Goal: Task Accomplishment & Management: Complete application form

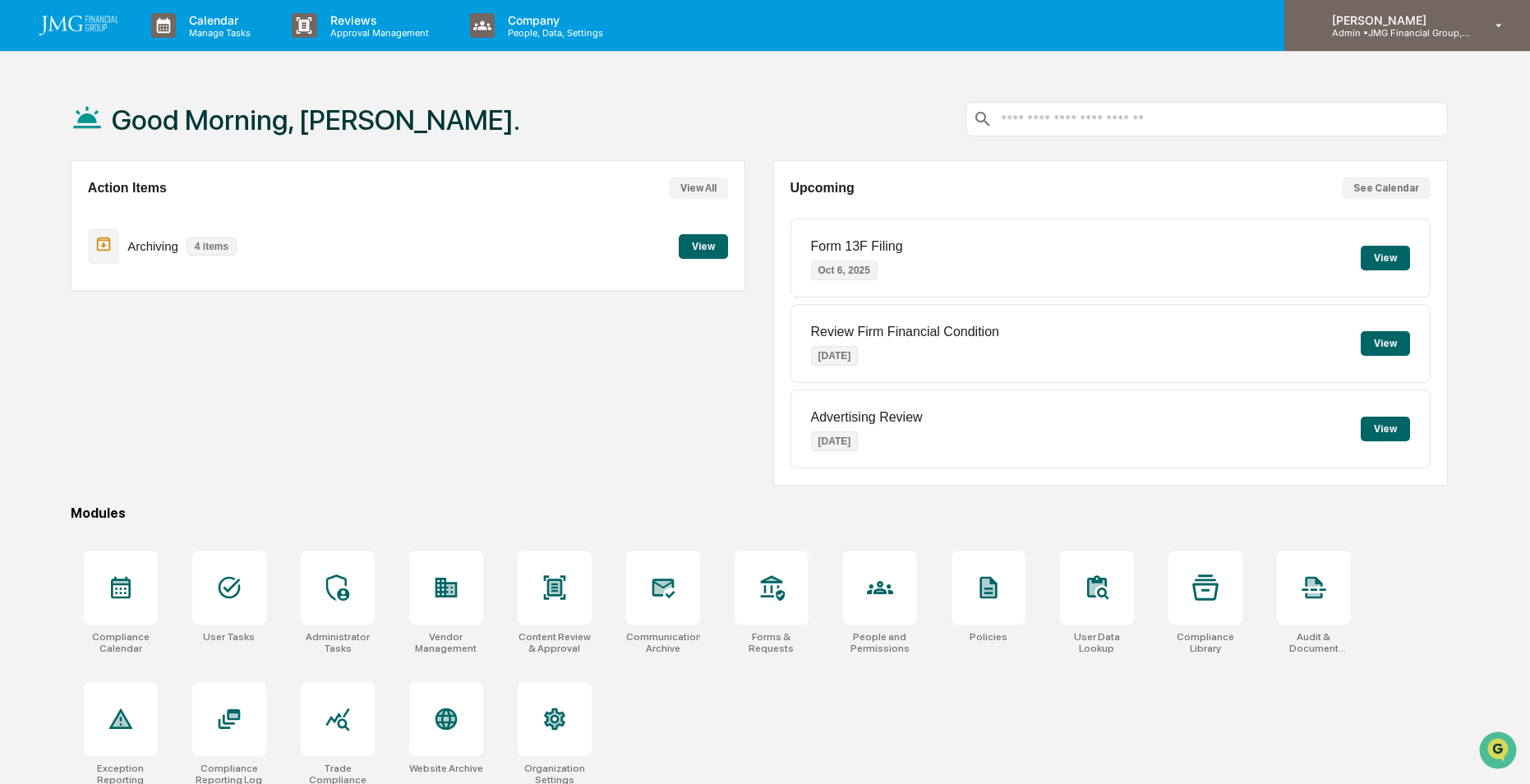
click at [1393, 25] on p "[PERSON_NAME]" at bounding box center [1395, 20] width 153 height 14
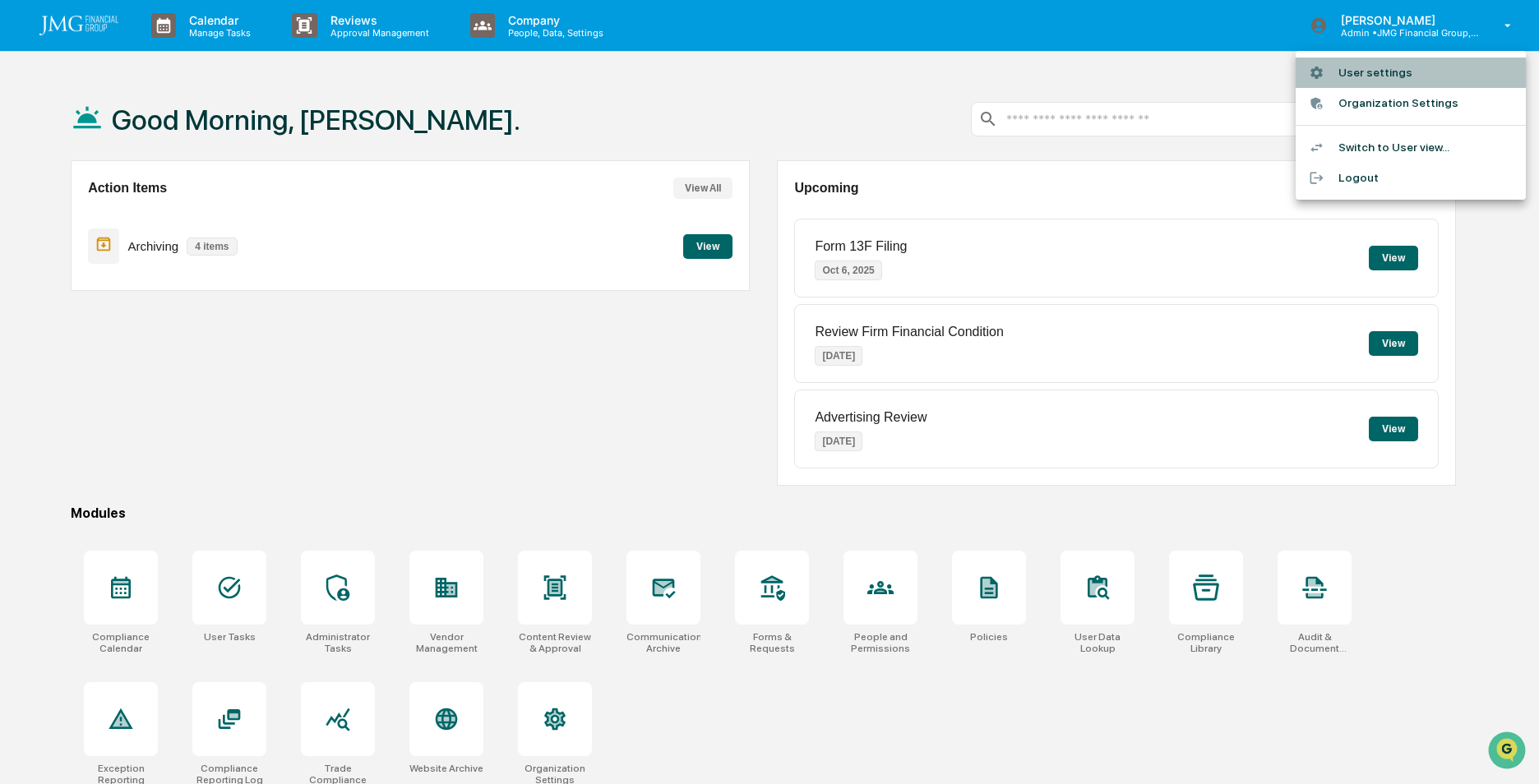
click at [1389, 67] on li "User settings" at bounding box center [1410, 73] width 230 height 30
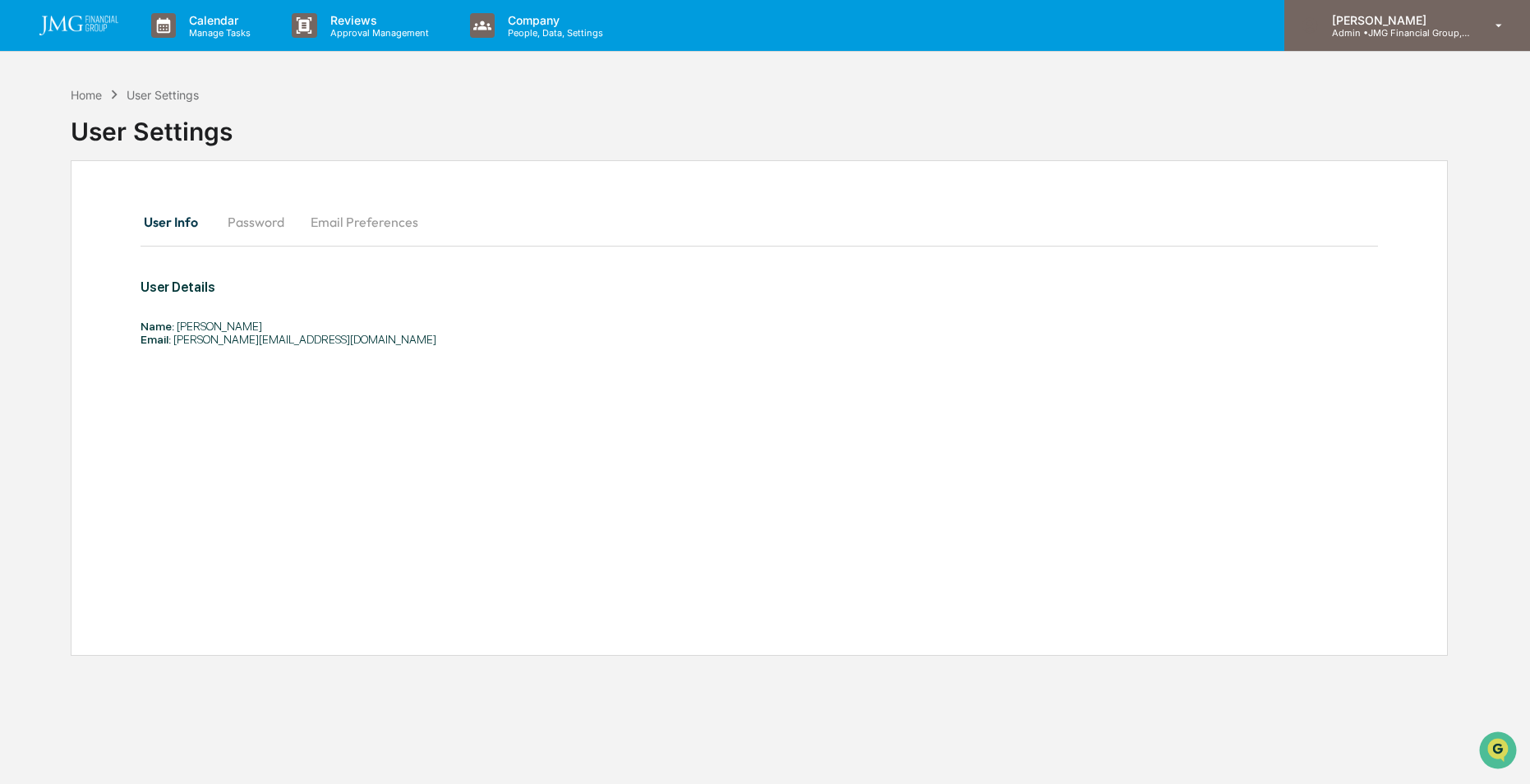
click at [1386, 32] on p "Admin • JMG Financial Group, Ltd." at bounding box center [1395, 32] width 153 height 11
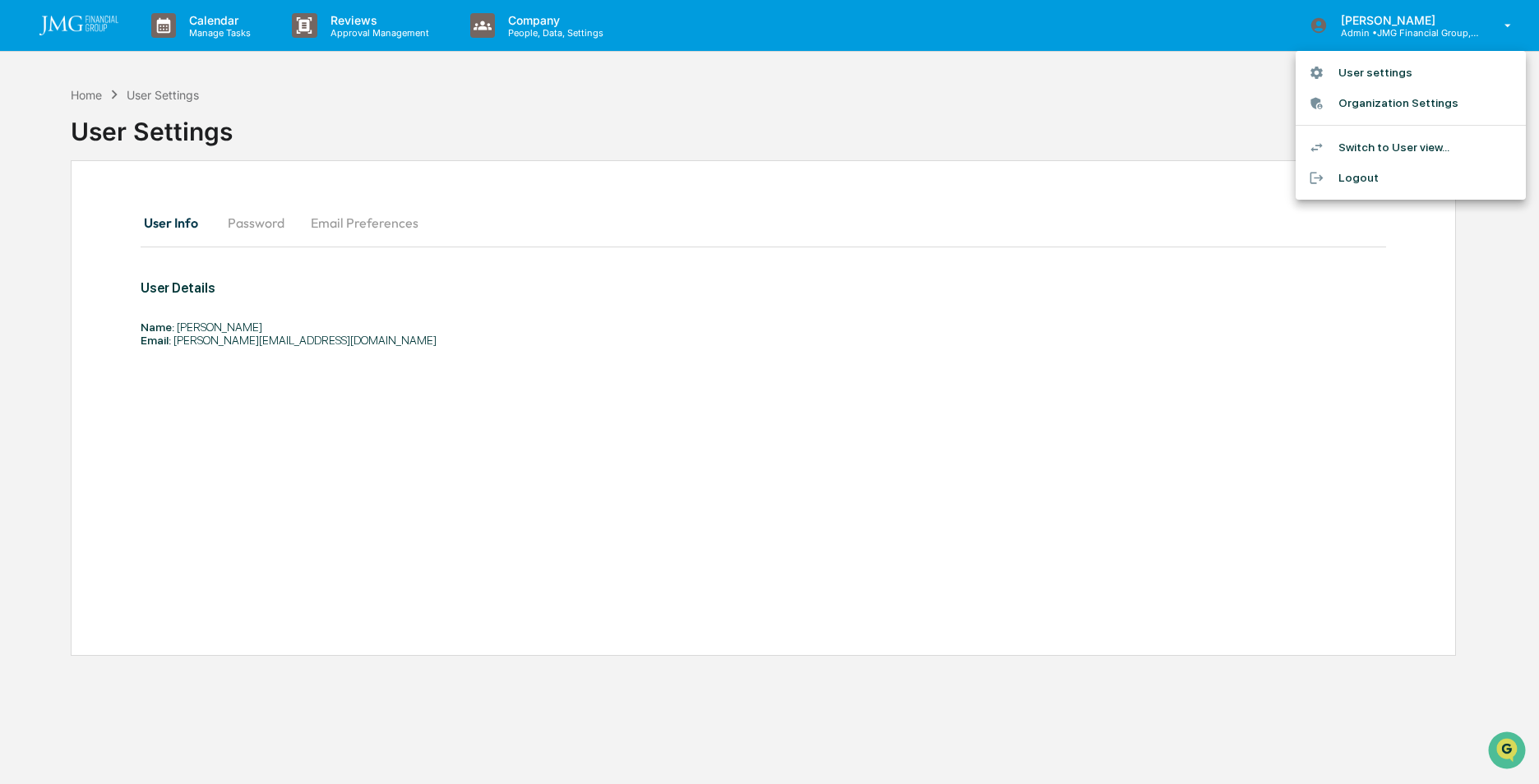
click at [1361, 146] on li "Switch to User view..." at bounding box center [1410, 147] width 230 height 30
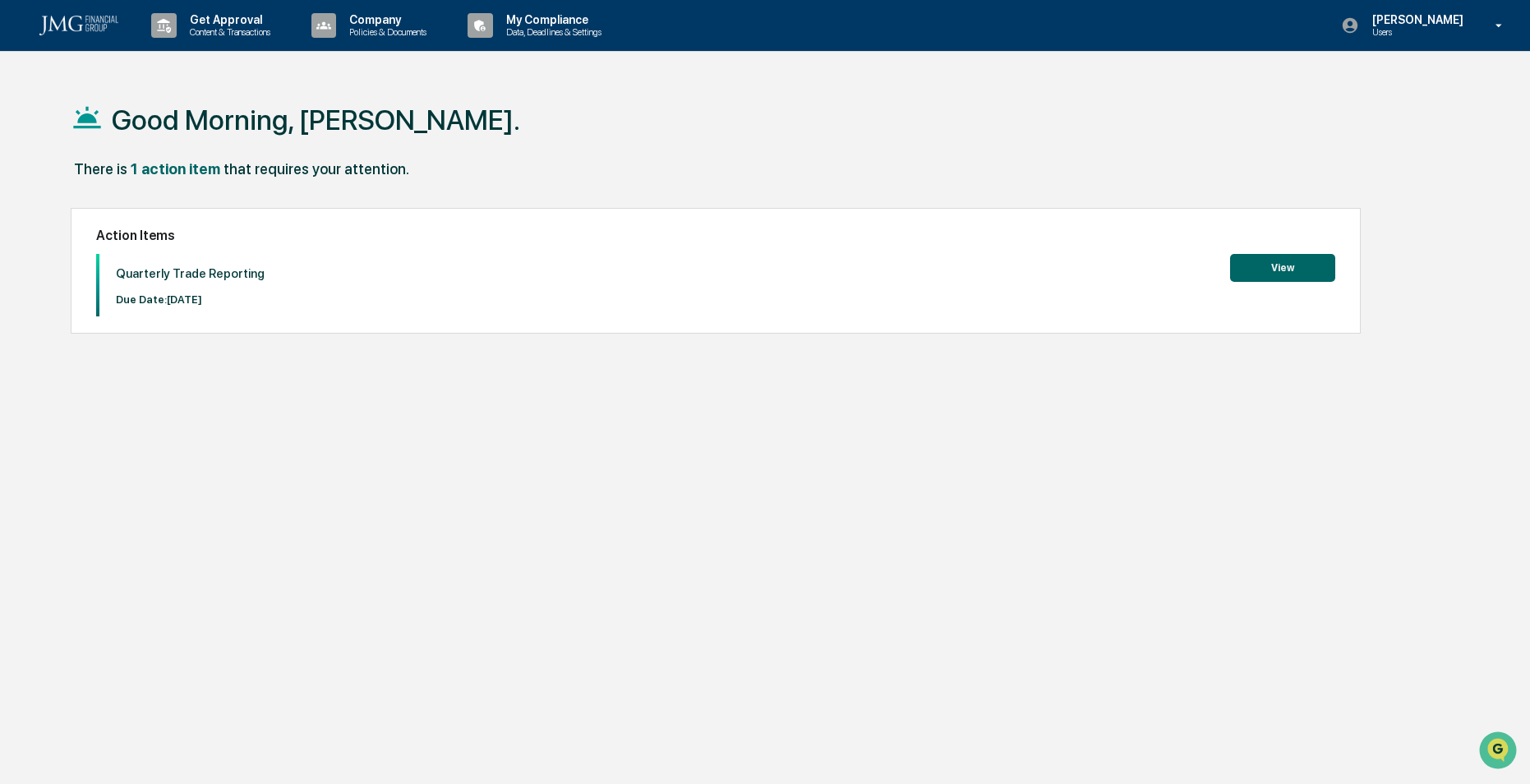
click at [1254, 265] on button "View" at bounding box center [1283, 268] width 105 height 28
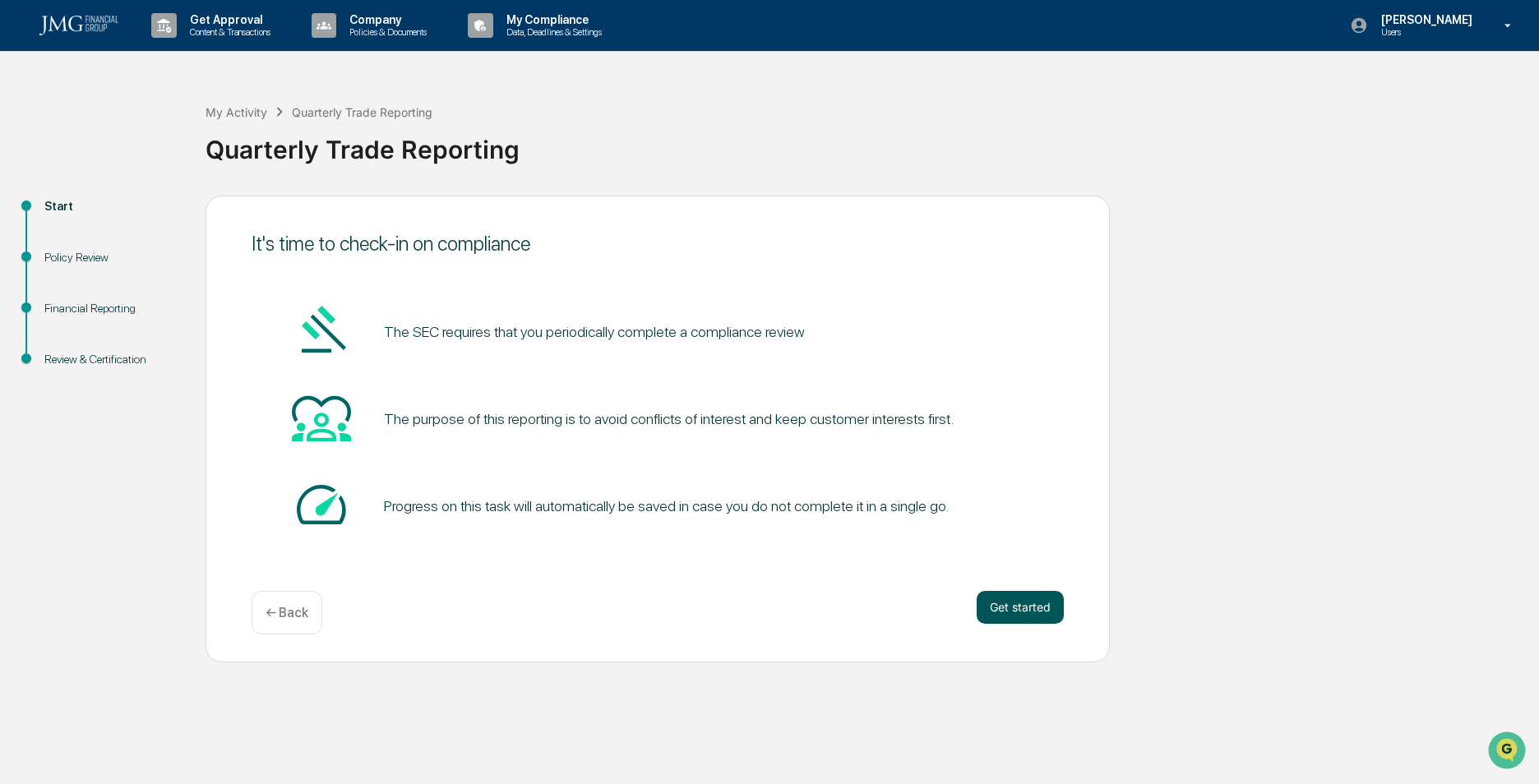
click at [1021, 607] on button "Get started" at bounding box center [1019, 608] width 87 height 33
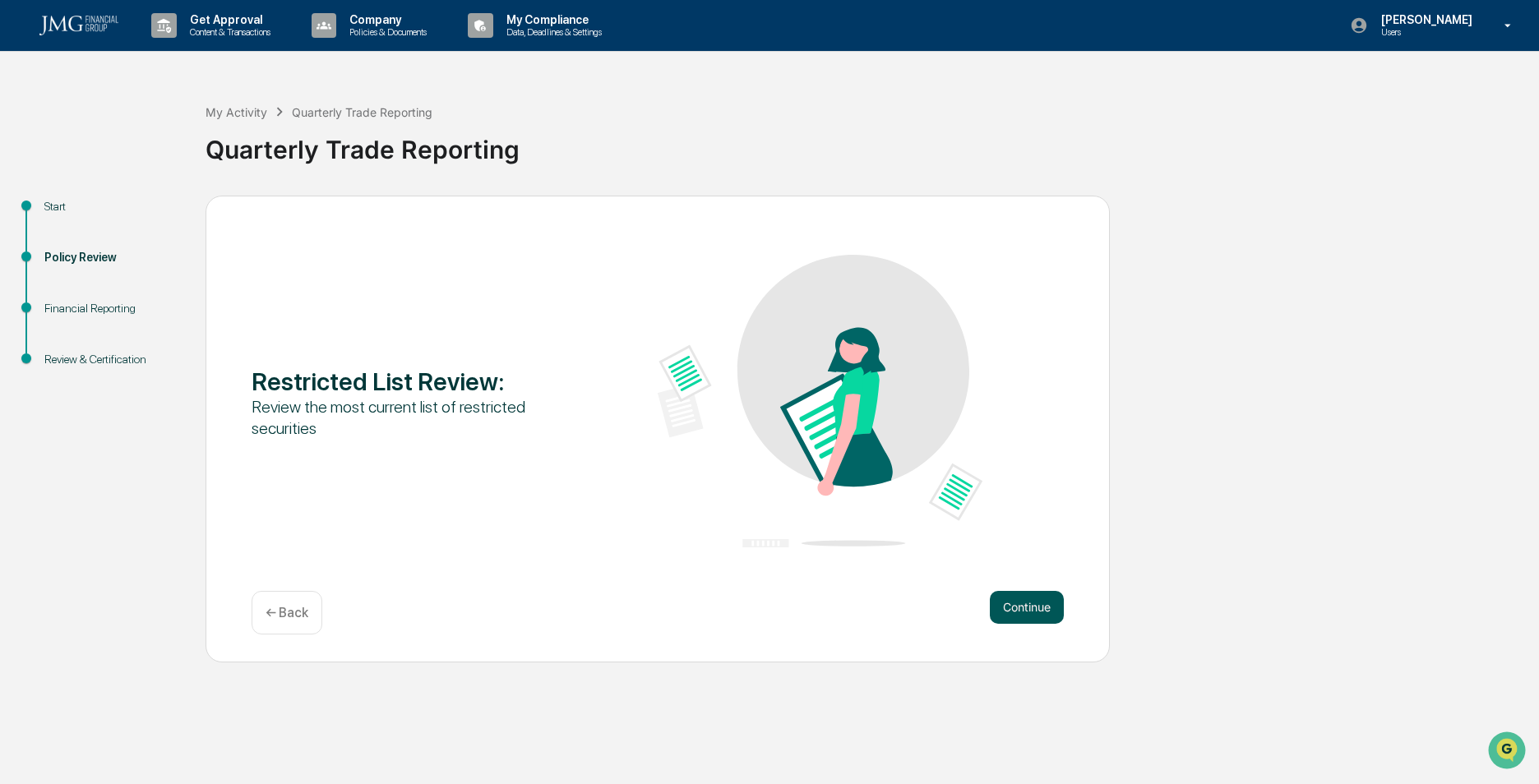
click at [1031, 609] on button "Continue" at bounding box center [1027, 608] width 74 height 33
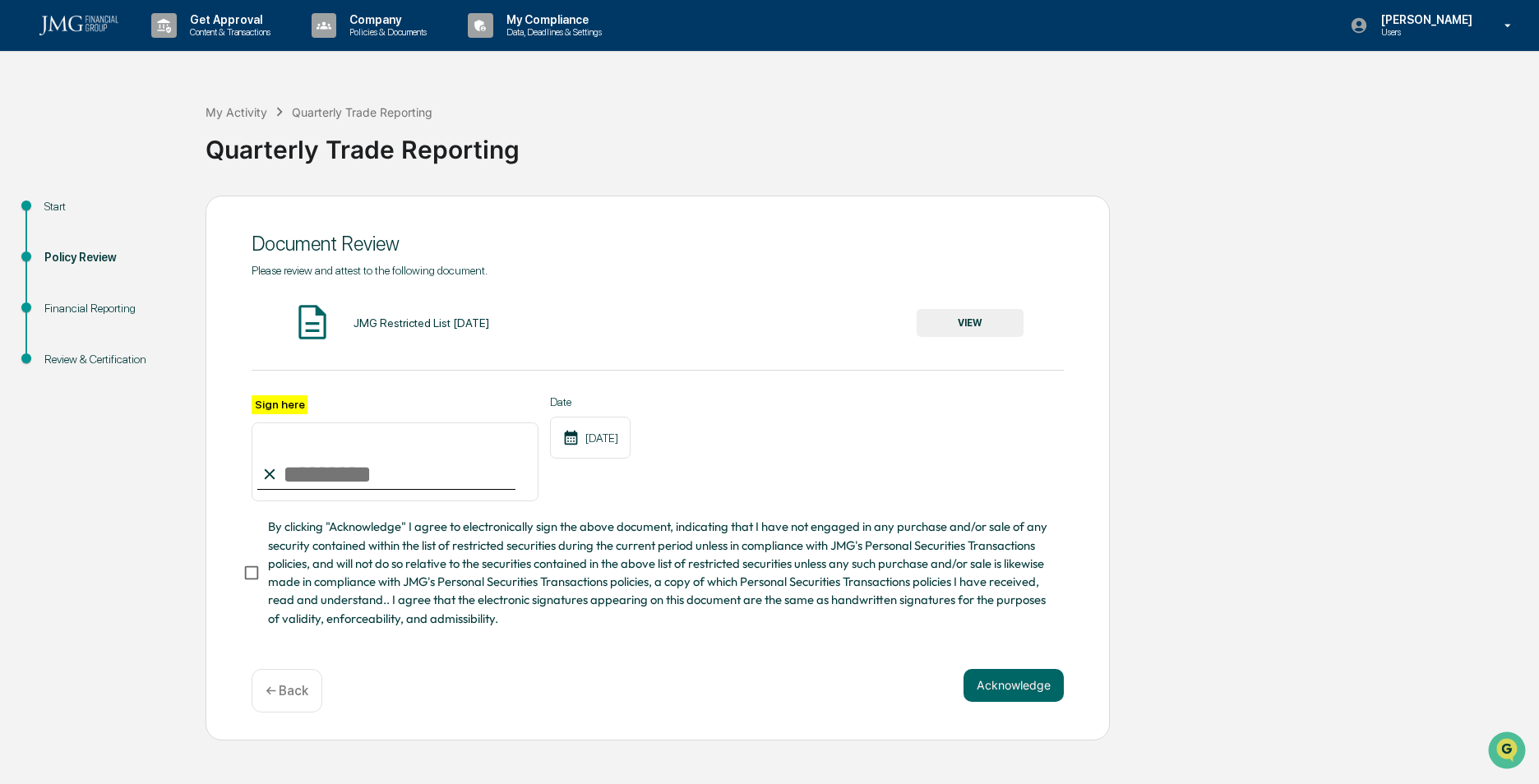
click at [957, 319] on button "VIEW" at bounding box center [970, 322] width 107 height 28
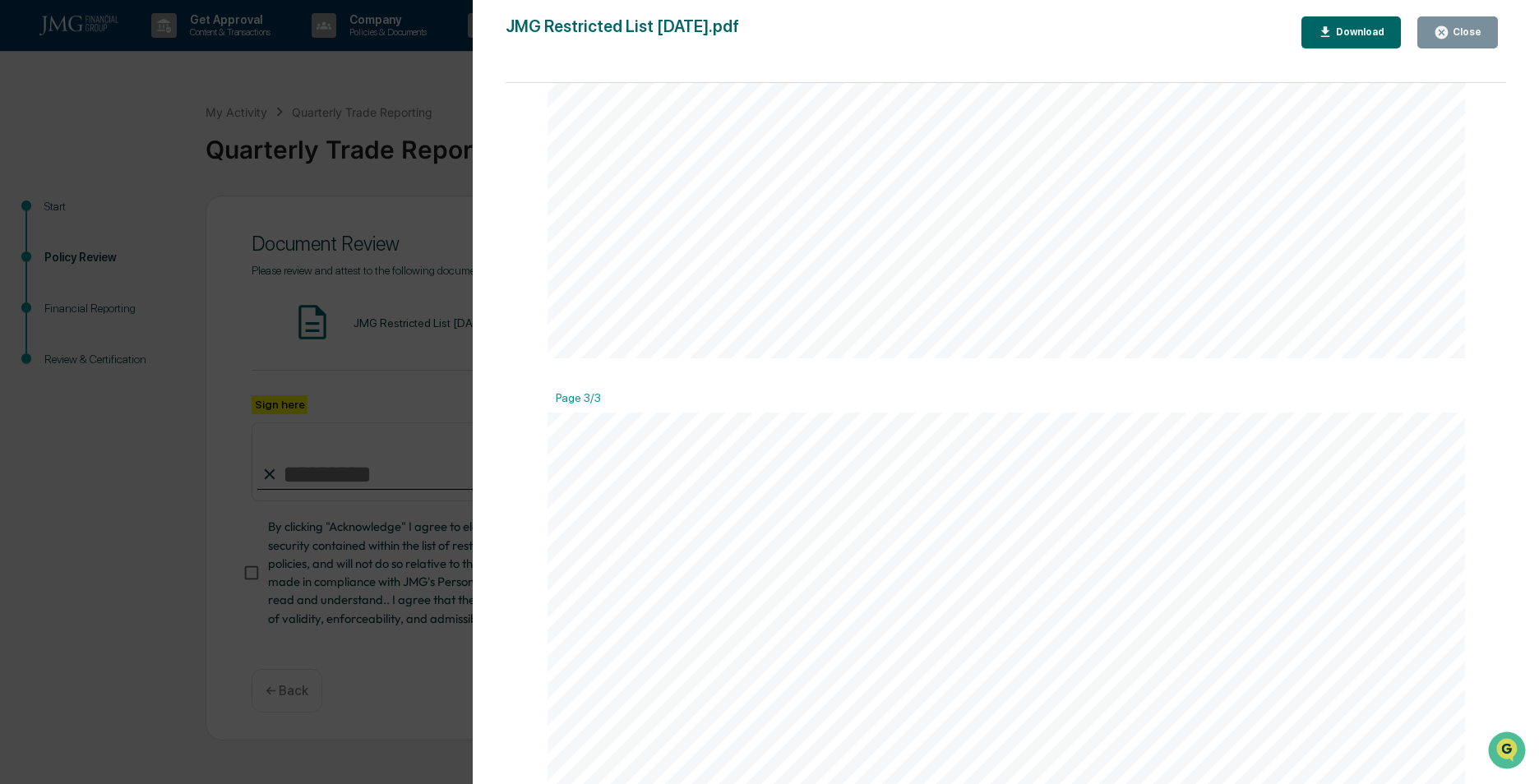
scroll to position [2739, 0]
click at [1458, 33] on div "Close" at bounding box center [1465, 31] width 32 height 11
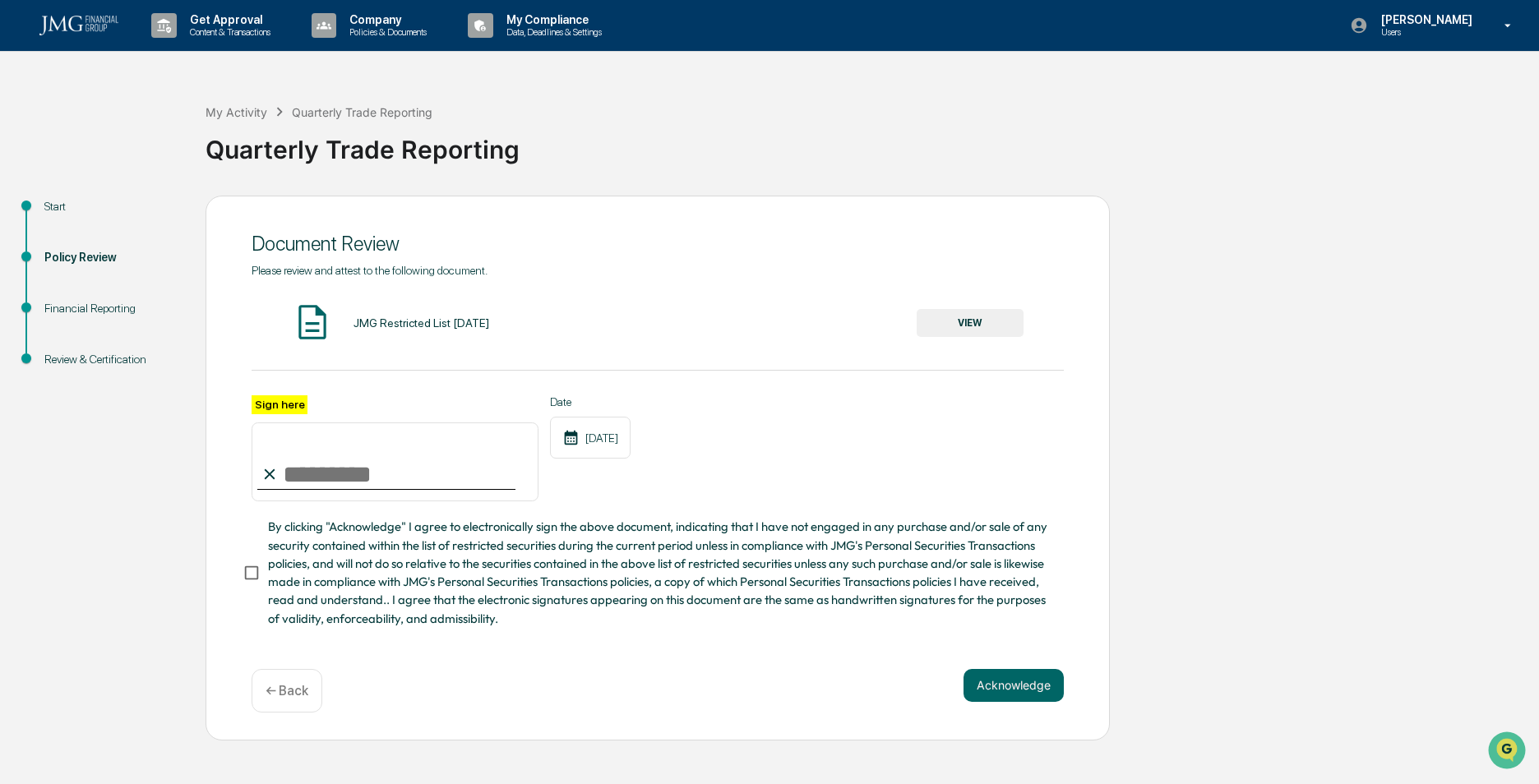
click at [350, 476] on input "Sign here" at bounding box center [395, 462] width 287 height 79
type input "**********"
click at [888, 406] on div "**********" at bounding box center [657, 449] width 812 height 107
drag, startPoint x: 987, startPoint y: 688, endPoint x: 482, endPoint y: 620, distance: 509.6
click at [648, 643] on div "**********" at bounding box center [658, 468] width 904 height 545
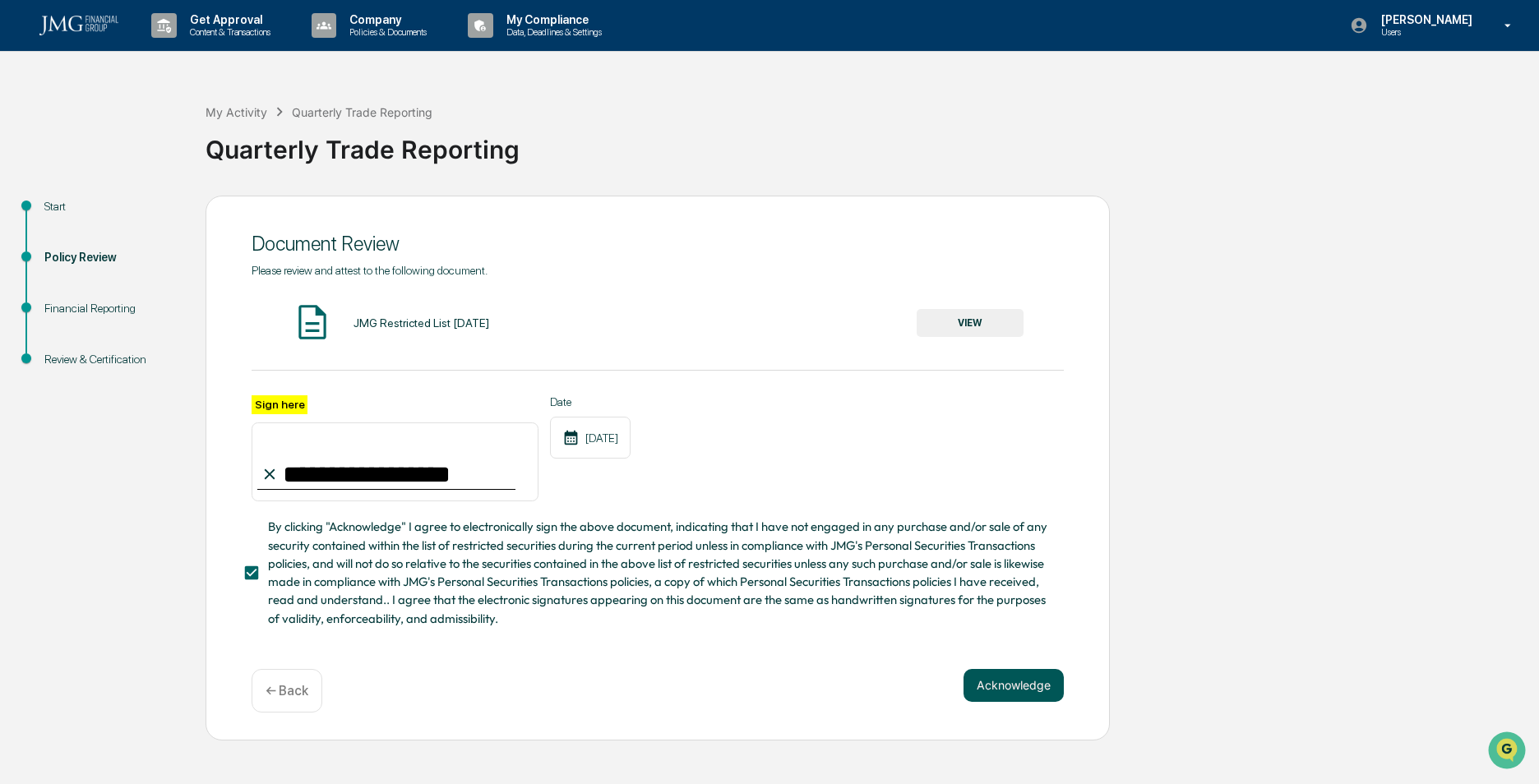
click at [1006, 686] on button "Acknowledge" at bounding box center [1013, 685] width 100 height 33
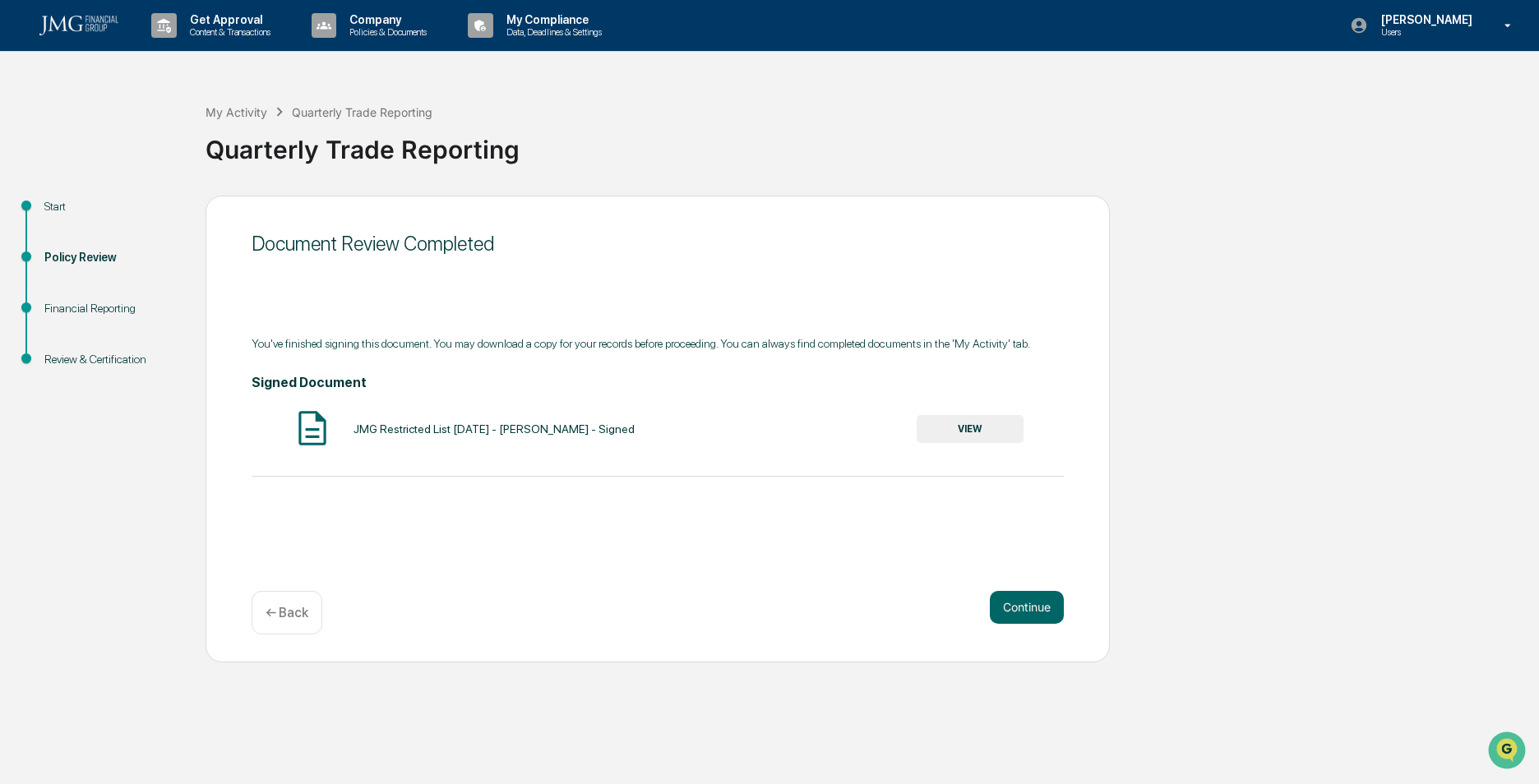
click at [974, 426] on button "VIEW" at bounding box center [970, 429] width 107 height 28
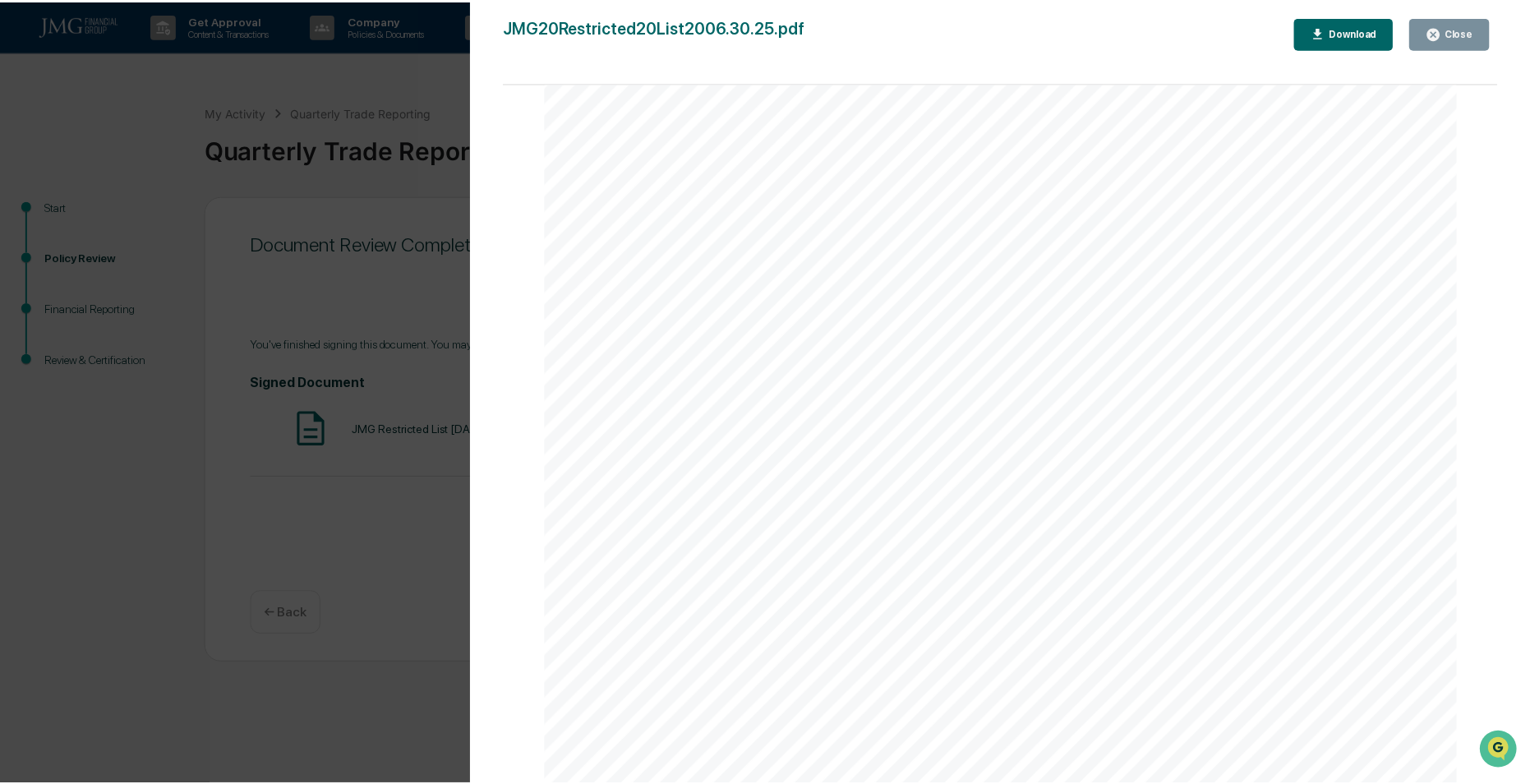
scroll to position [0, 0]
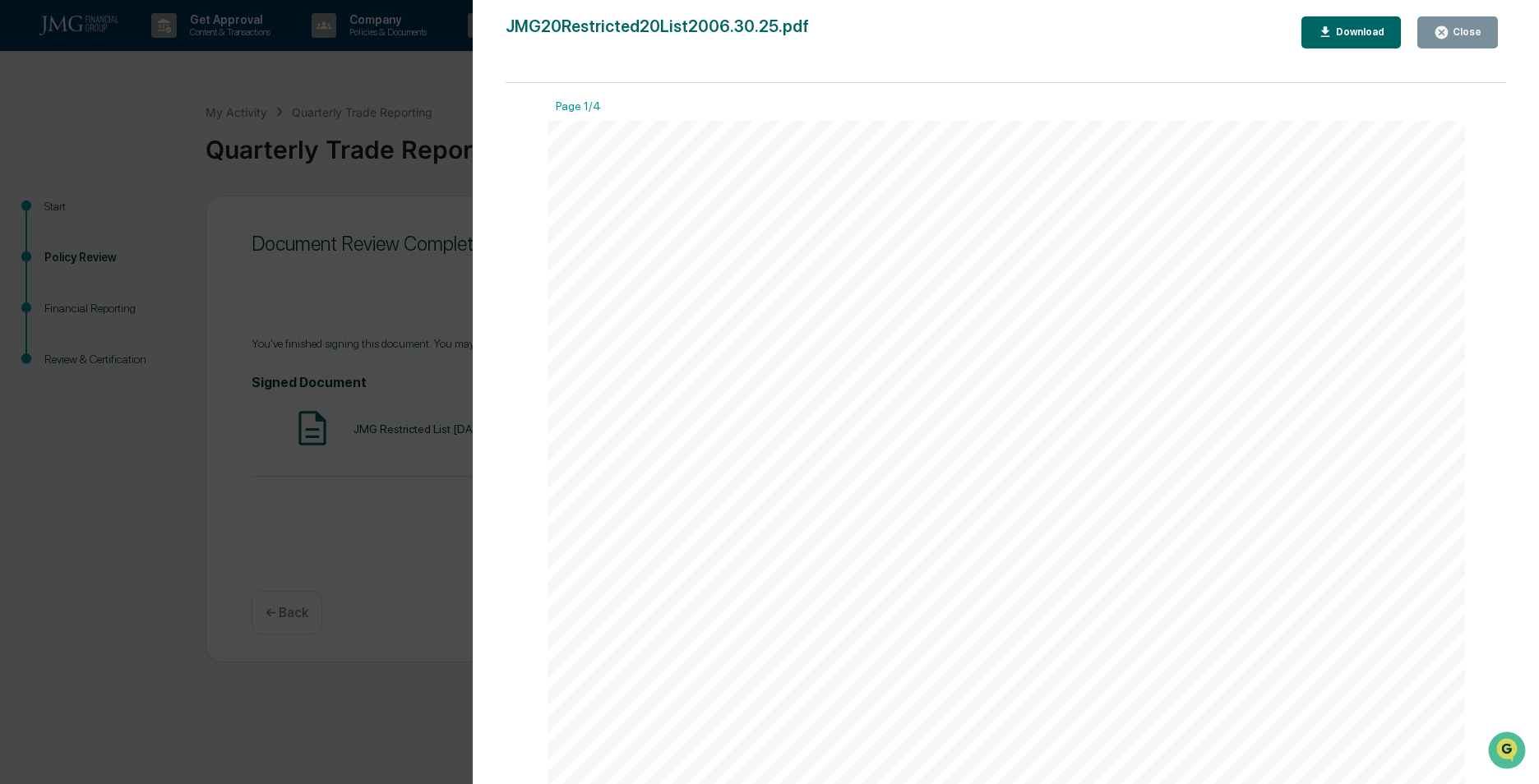
click at [1458, 29] on div "Close" at bounding box center [1465, 31] width 32 height 11
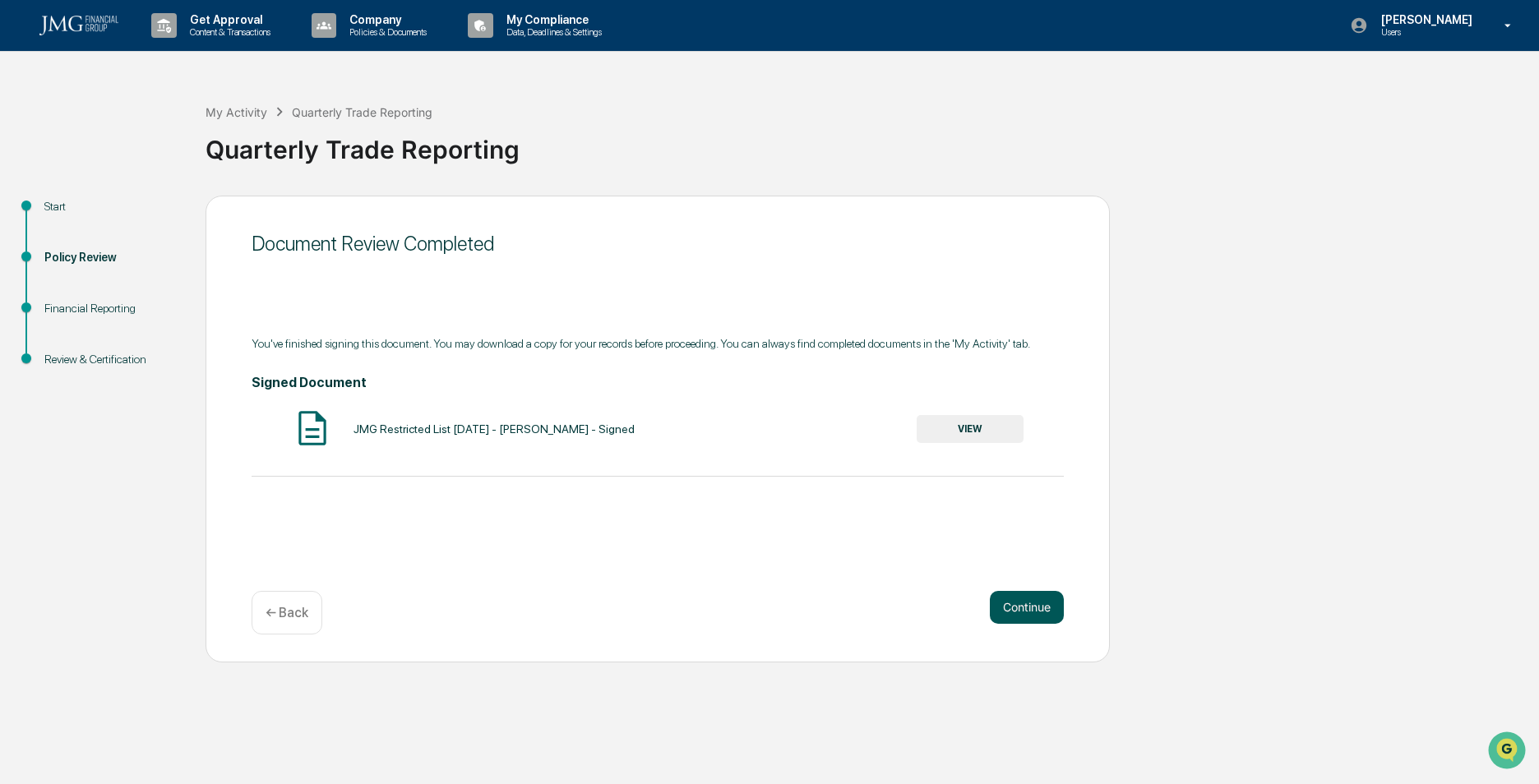
click at [1014, 604] on button "Continue" at bounding box center [1027, 608] width 74 height 33
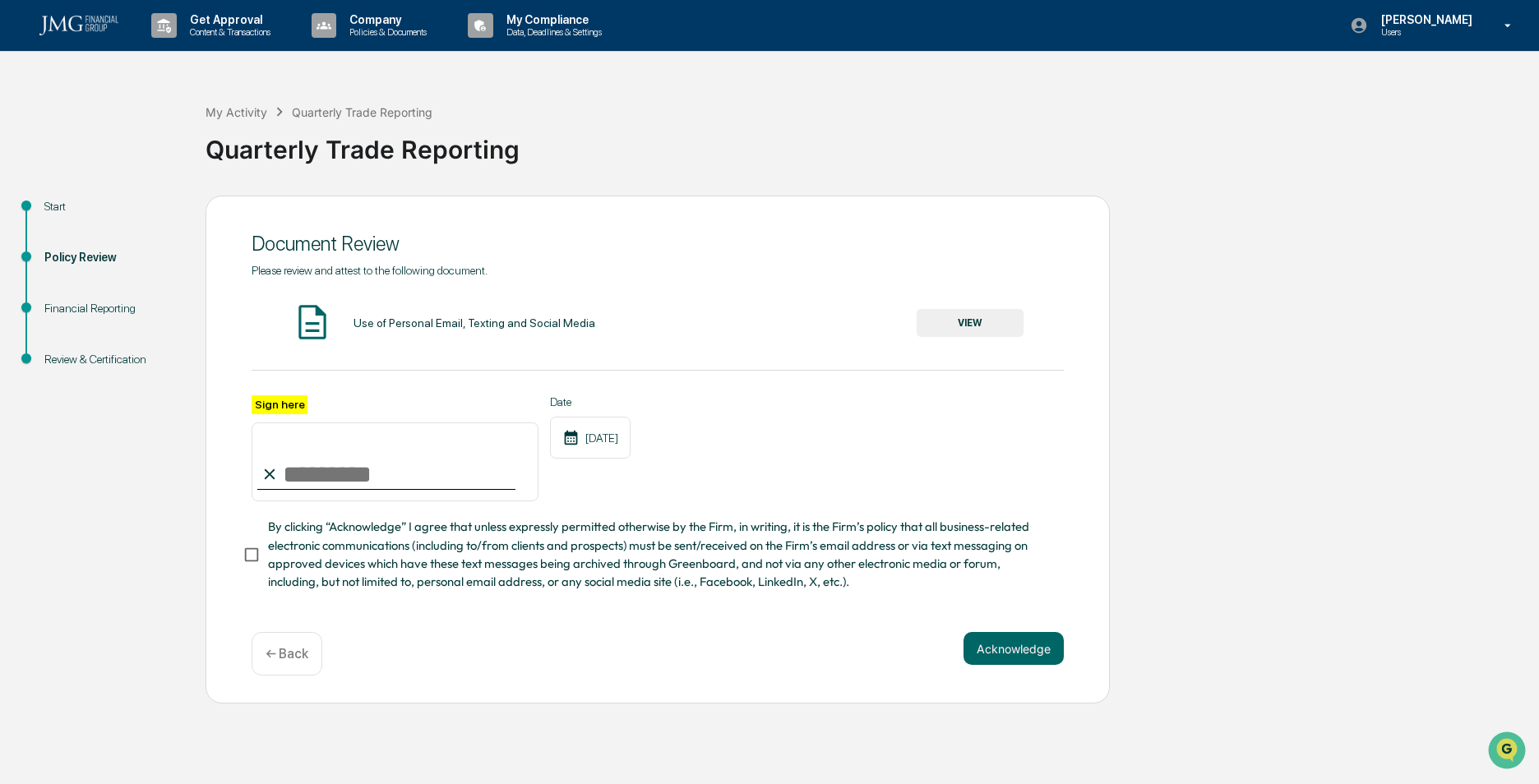
click at [969, 322] on button "VIEW" at bounding box center [970, 322] width 107 height 28
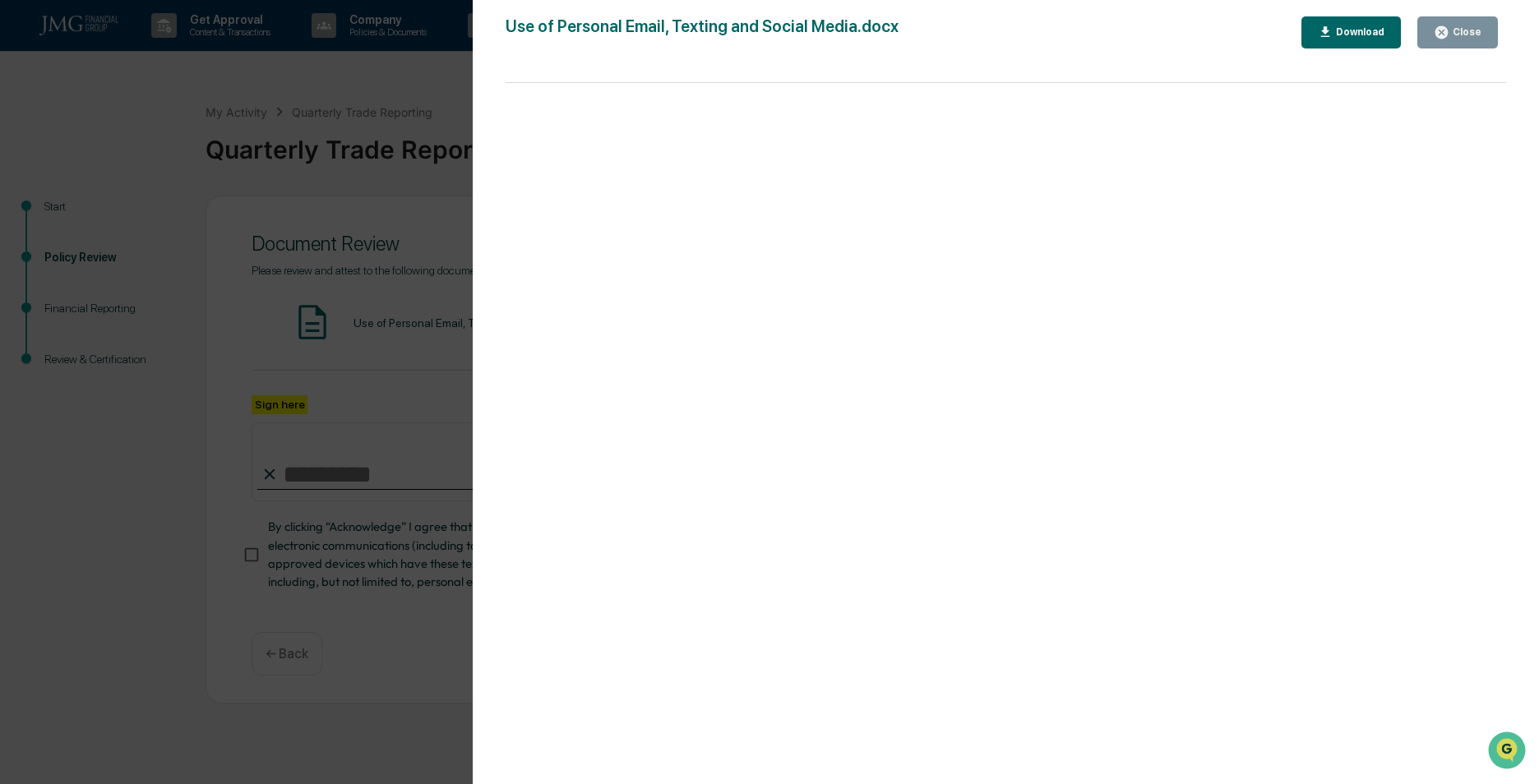
click at [1444, 34] on icon "button" at bounding box center [1441, 32] width 12 height 12
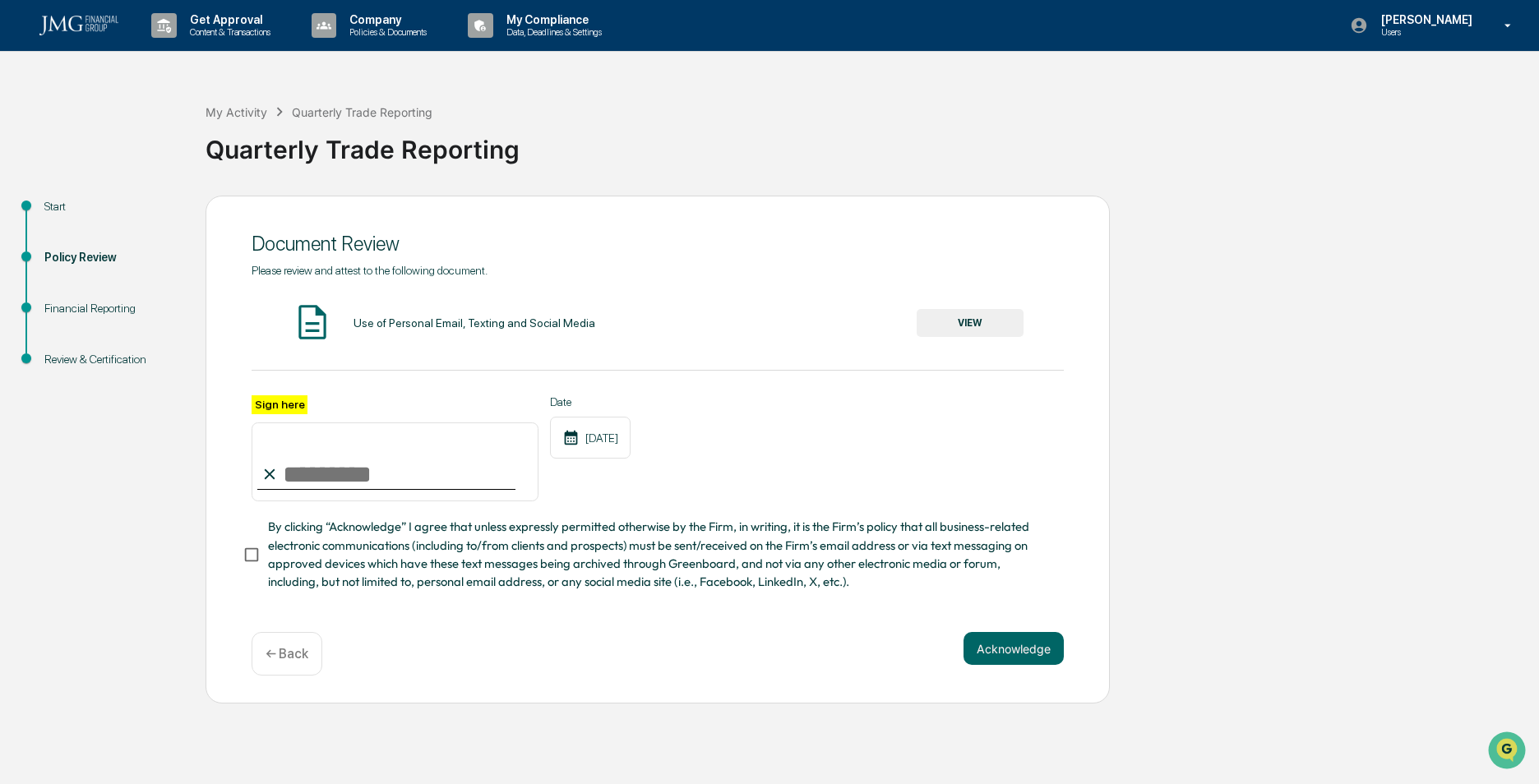
click at [334, 482] on input "Sign here" at bounding box center [395, 462] width 287 height 79
type input "**********"
click at [987, 651] on button "Acknowledge" at bounding box center [1013, 648] width 100 height 33
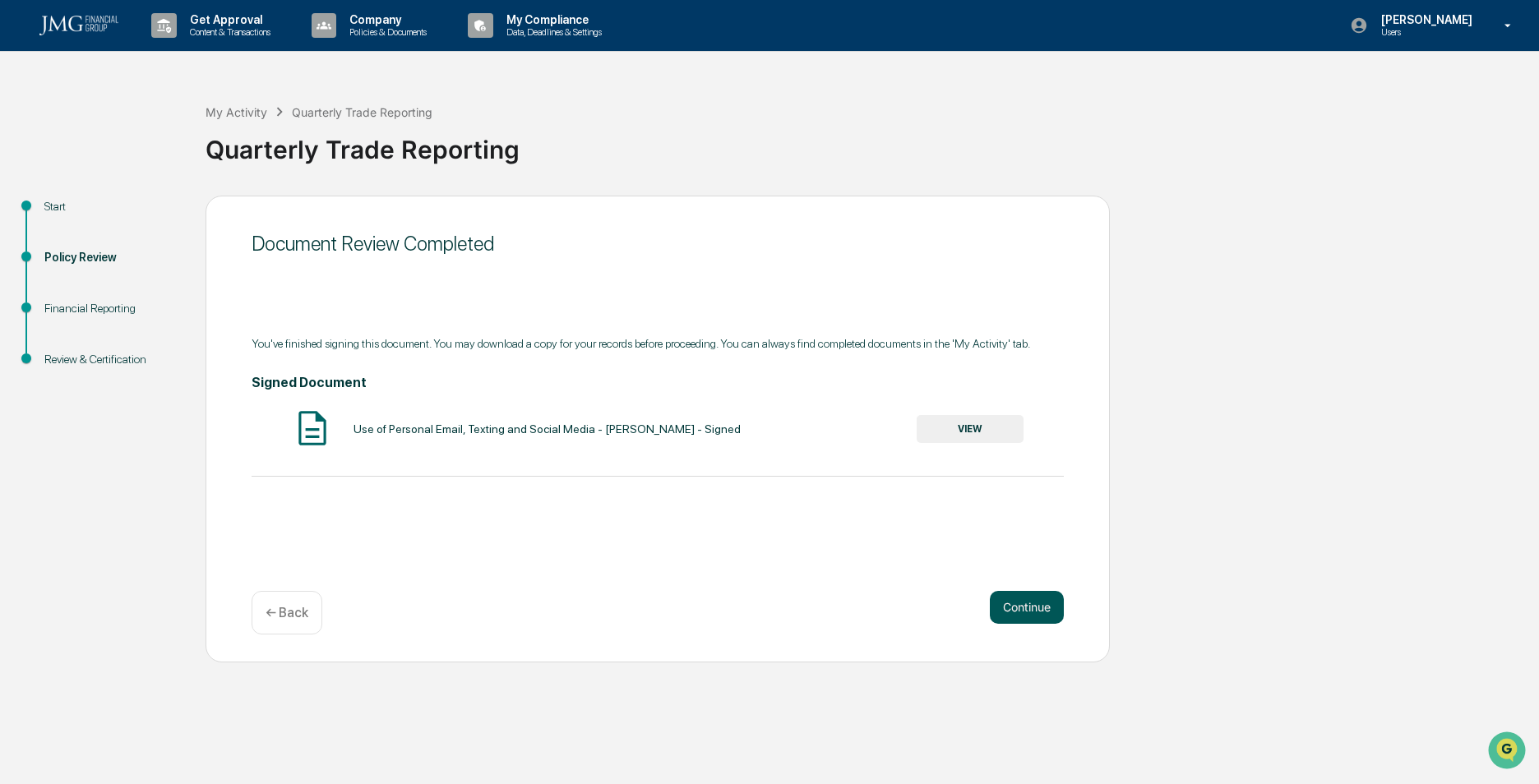
click at [1023, 606] on button "Continue" at bounding box center [1027, 608] width 74 height 33
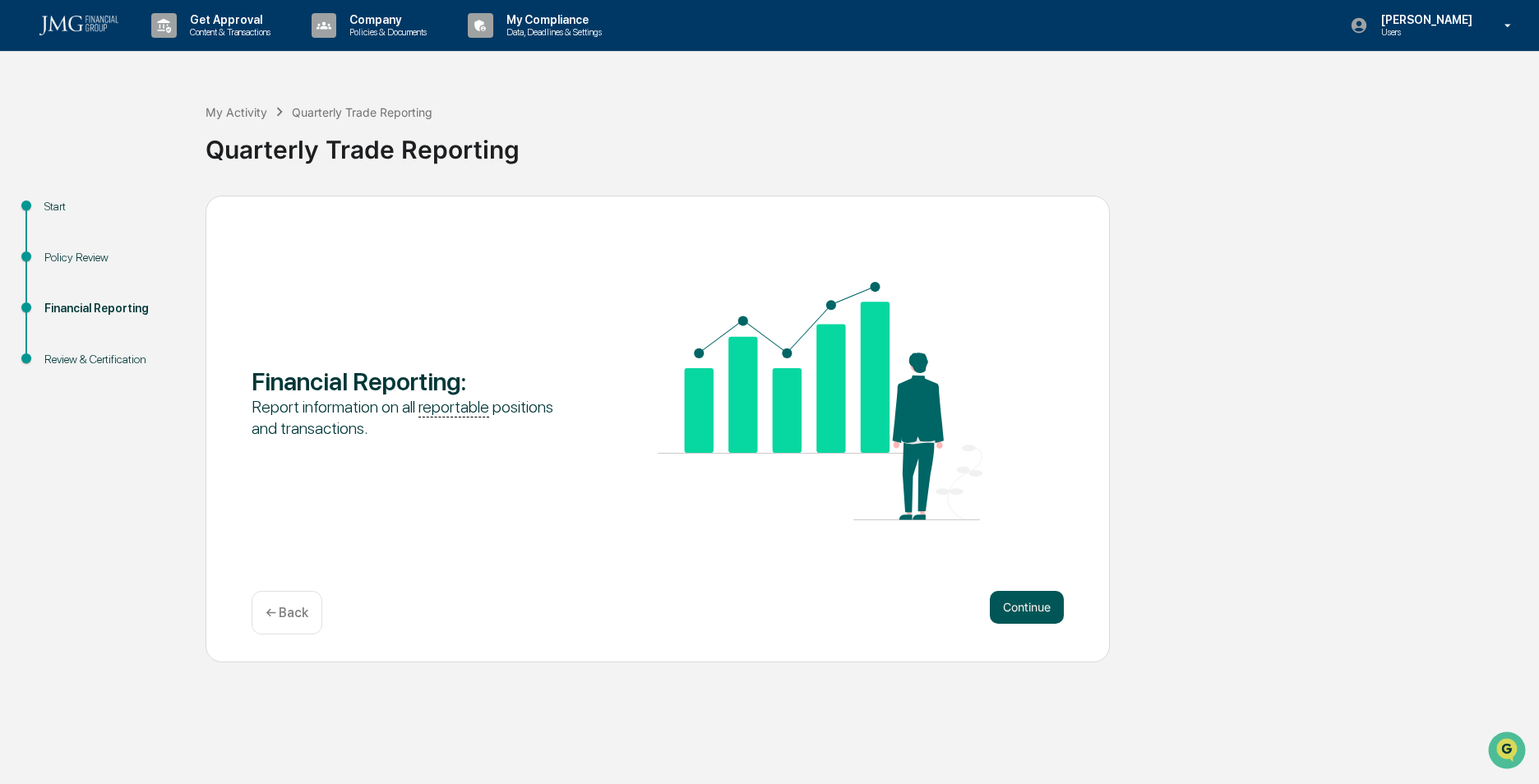
click at [1024, 602] on button "Continue" at bounding box center [1027, 608] width 74 height 33
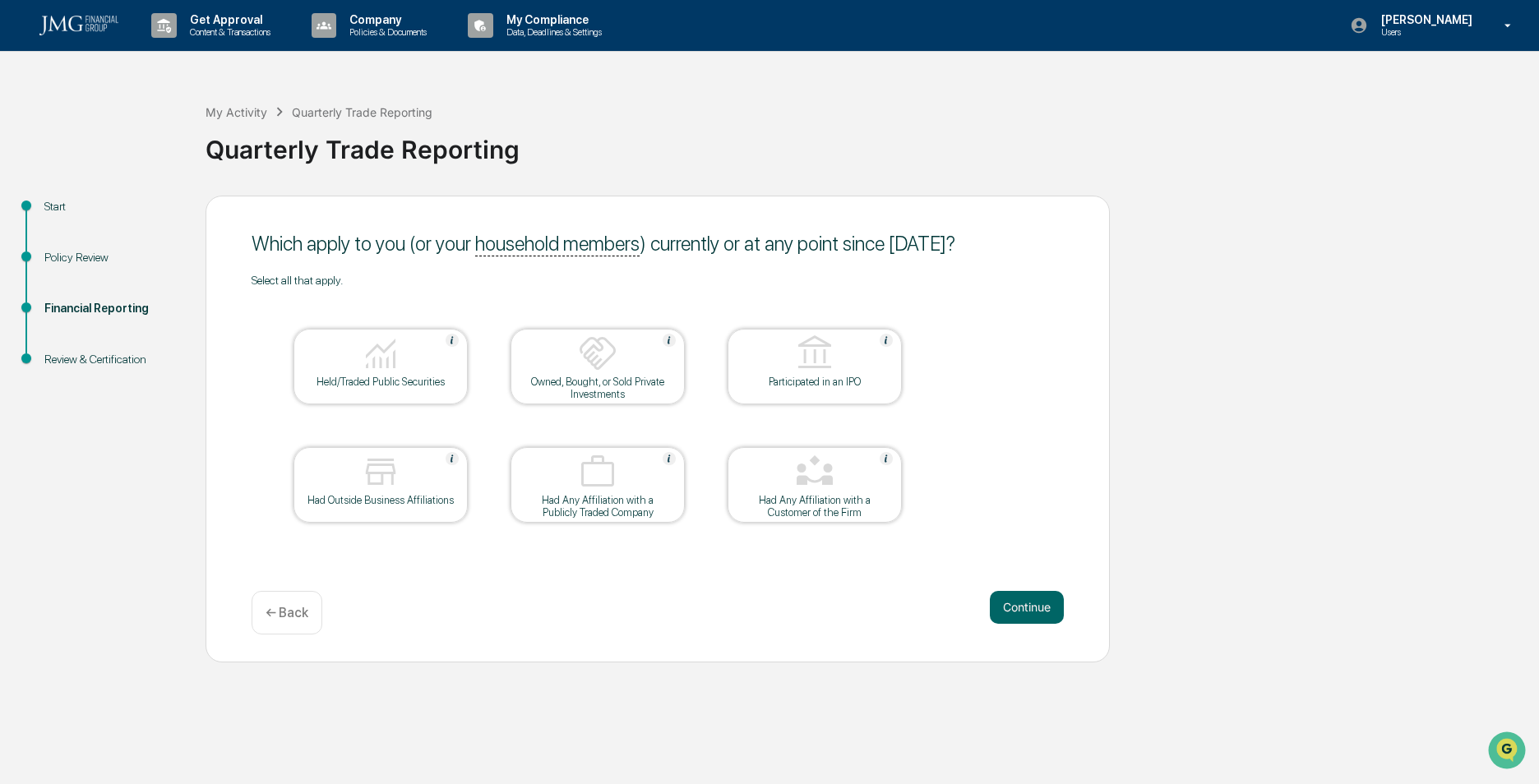
click at [373, 355] on img at bounding box center [380, 354] width 40 height 40
click at [591, 357] on img at bounding box center [597, 354] width 40 height 40
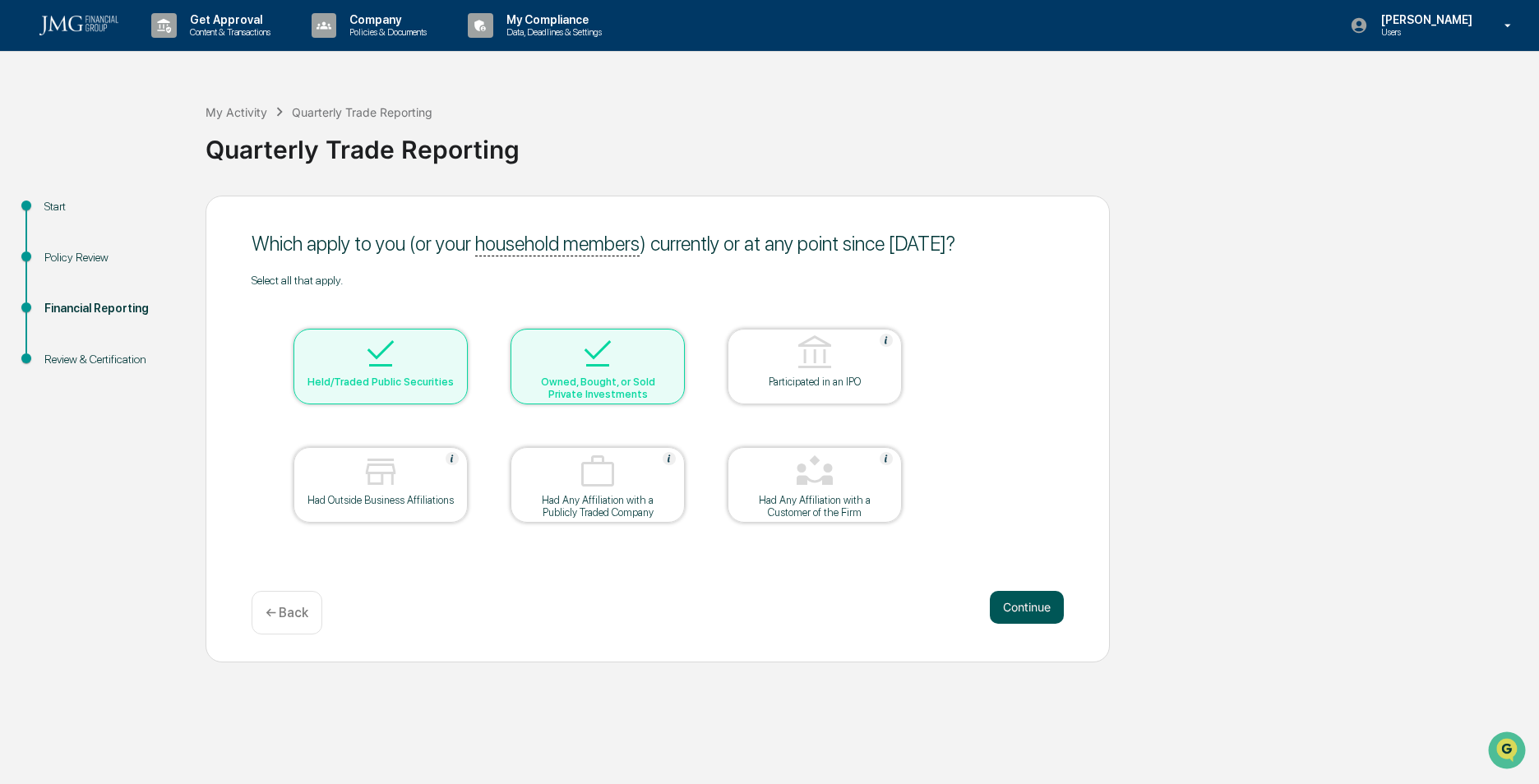
click at [1012, 606] on button "Continue" at bounding box center [1027, 608] width 74 height 33
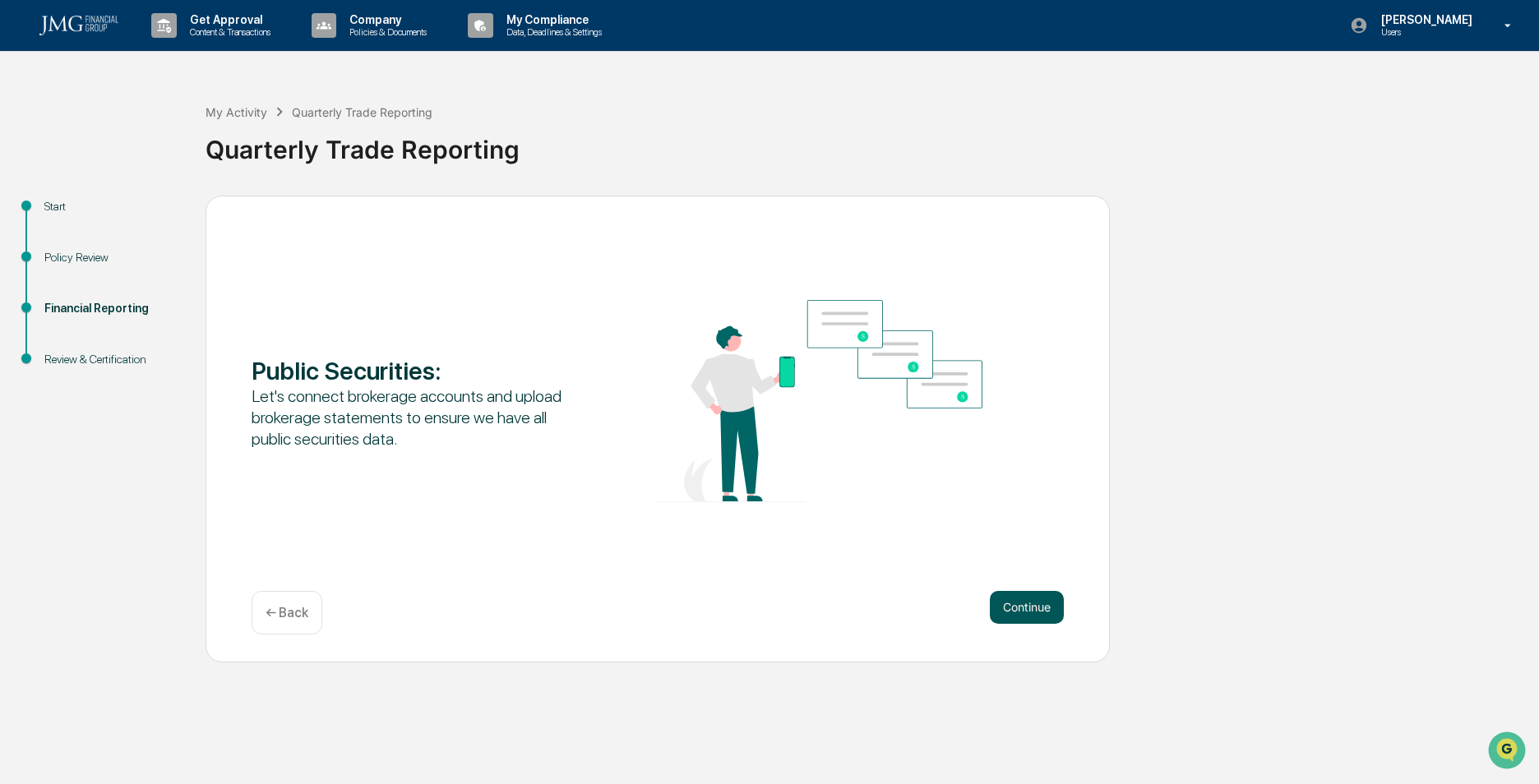
click at [1043, 606] on button "Continue" at bounding box center [1027, 608] width 74 height 33
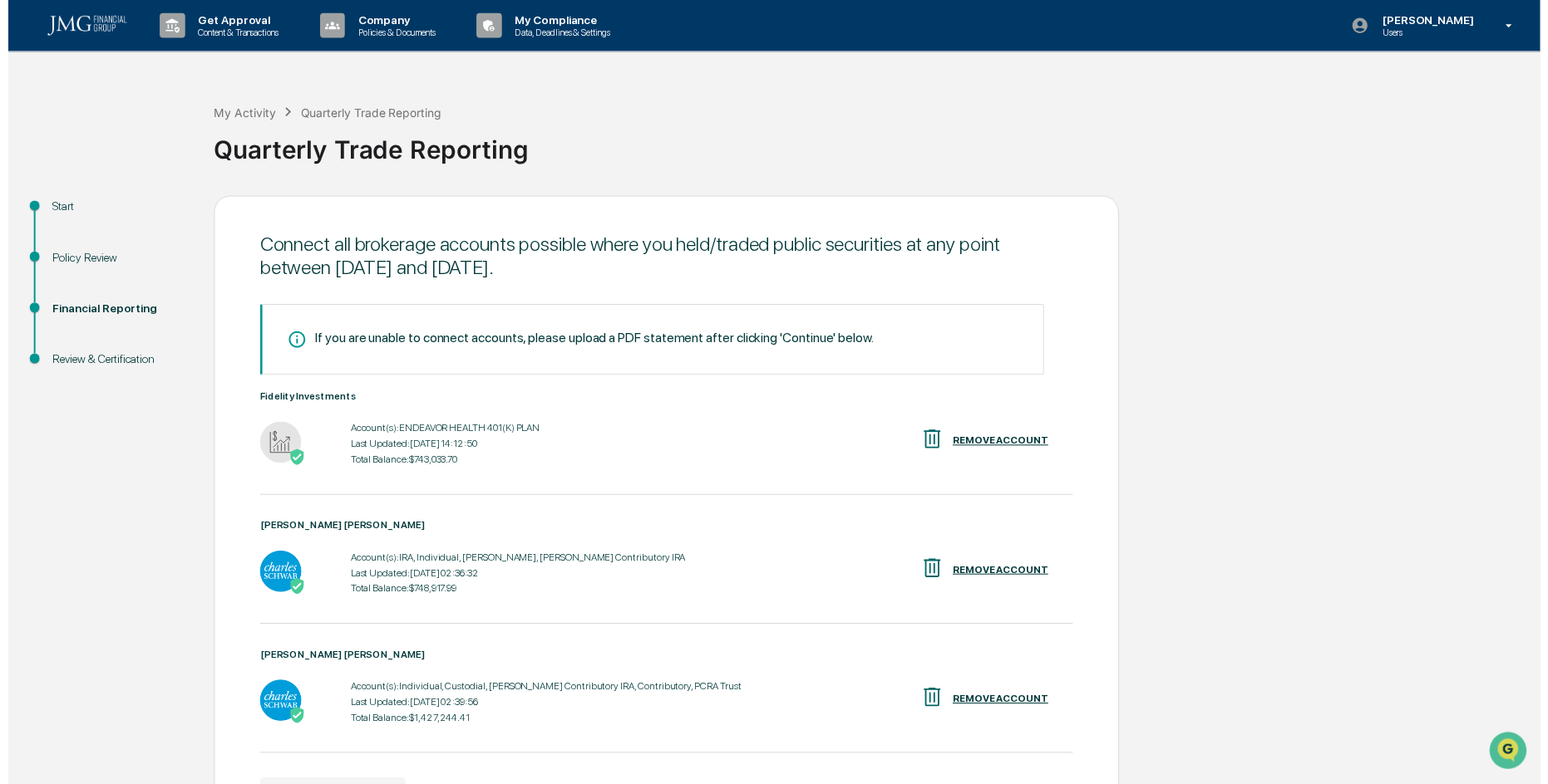
scroll to position [108, 0]
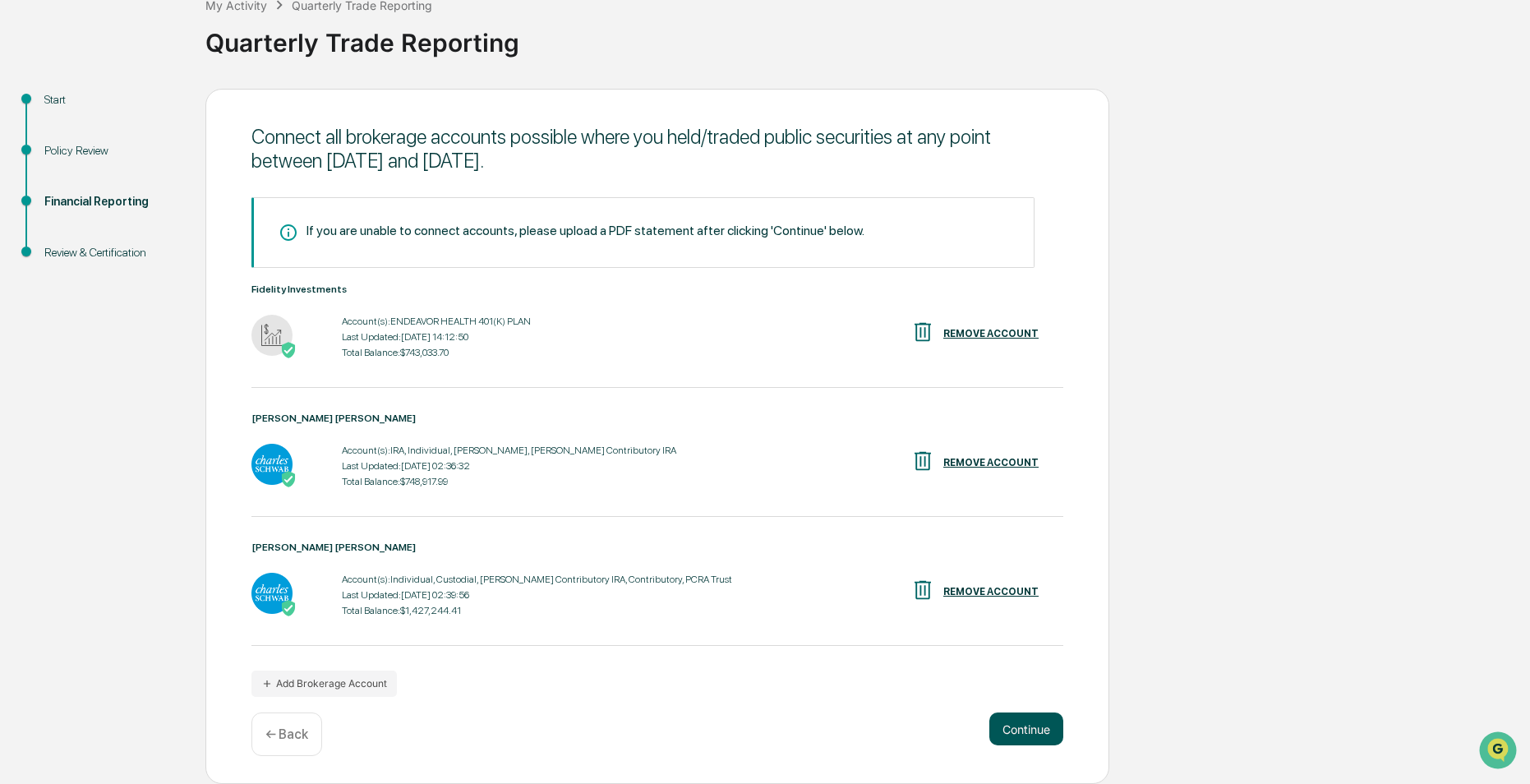
click at [1005, 725] on button "Continue" at bounding box center [1027, 729] width 74 height 33
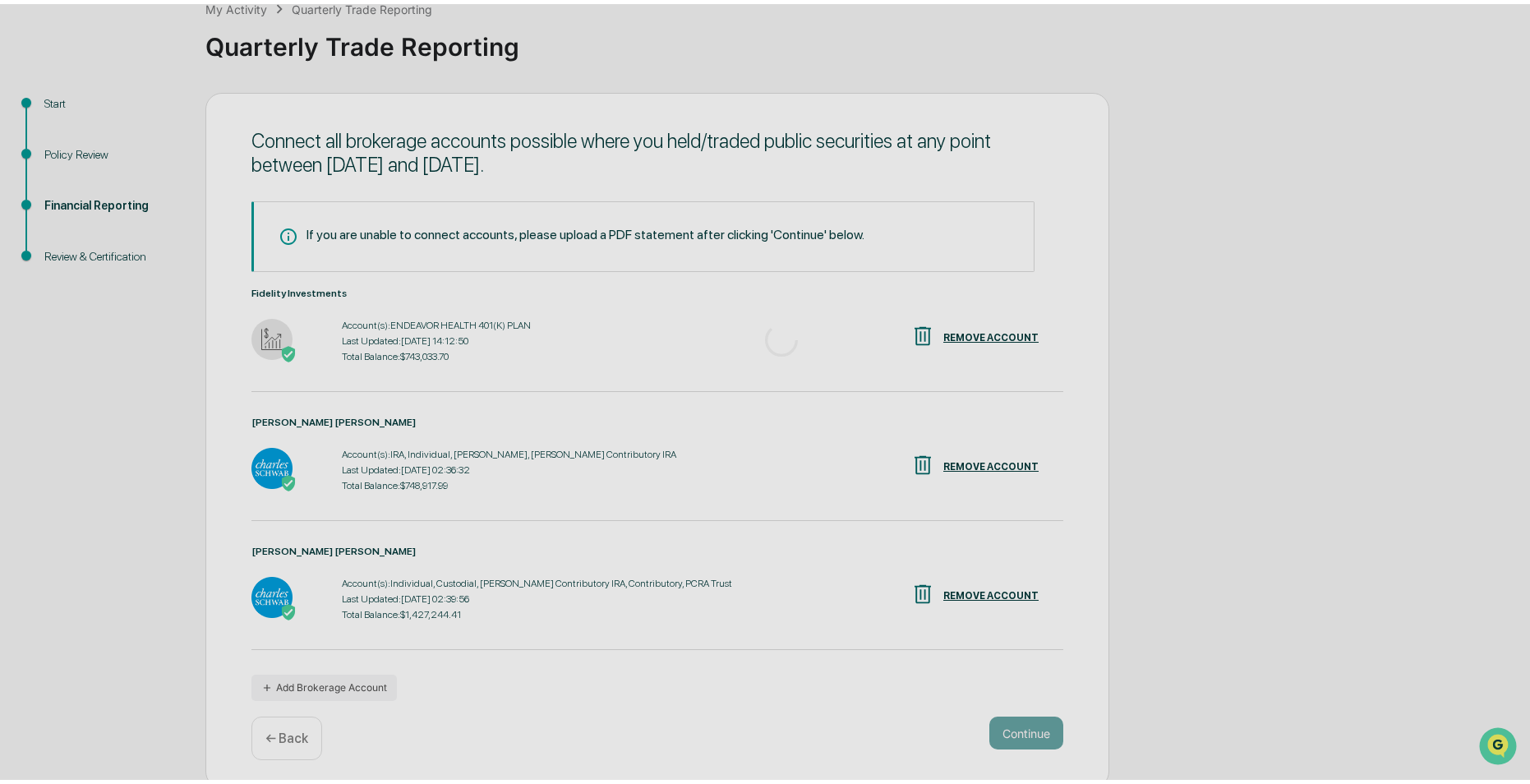
scroll to position [0, 0]
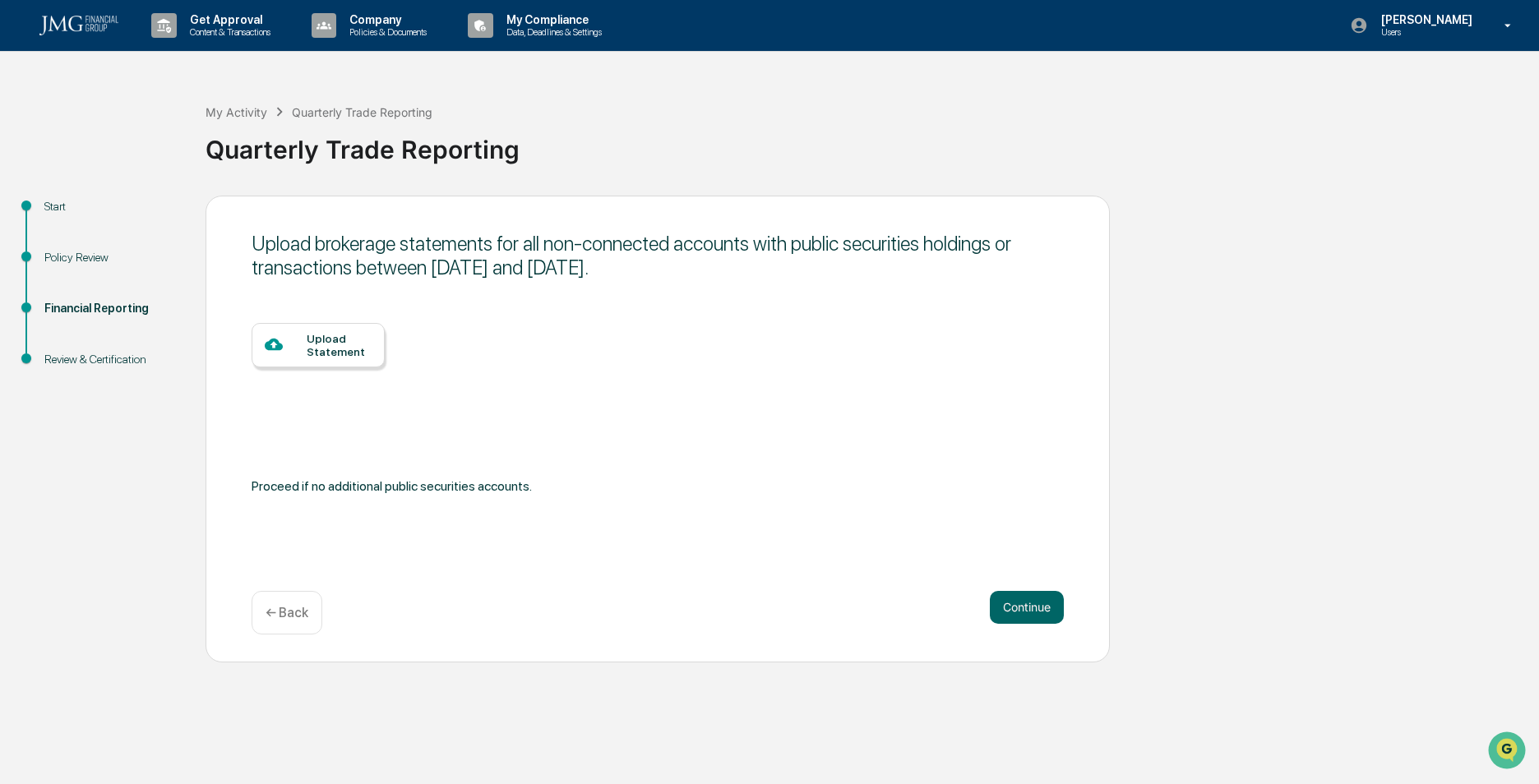
click at [426, 486] on div "Proceed if no additional public securities accounts." at bounding box center [657, 487] width 812 height 24
click at [1011, 609] on button "Continue" at bounding box center [1027, 608] width 74 height 33
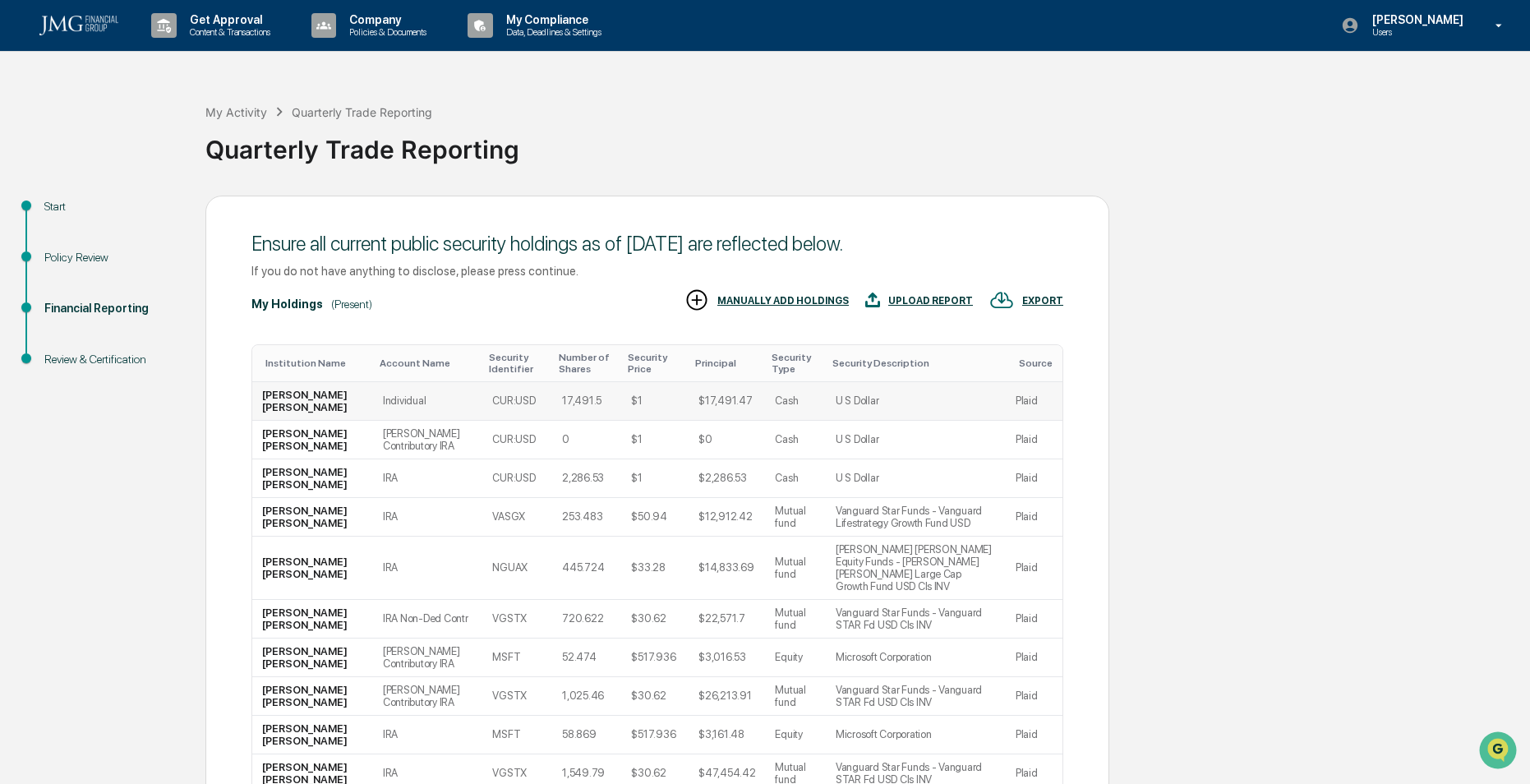
scroll to position [127, 0]
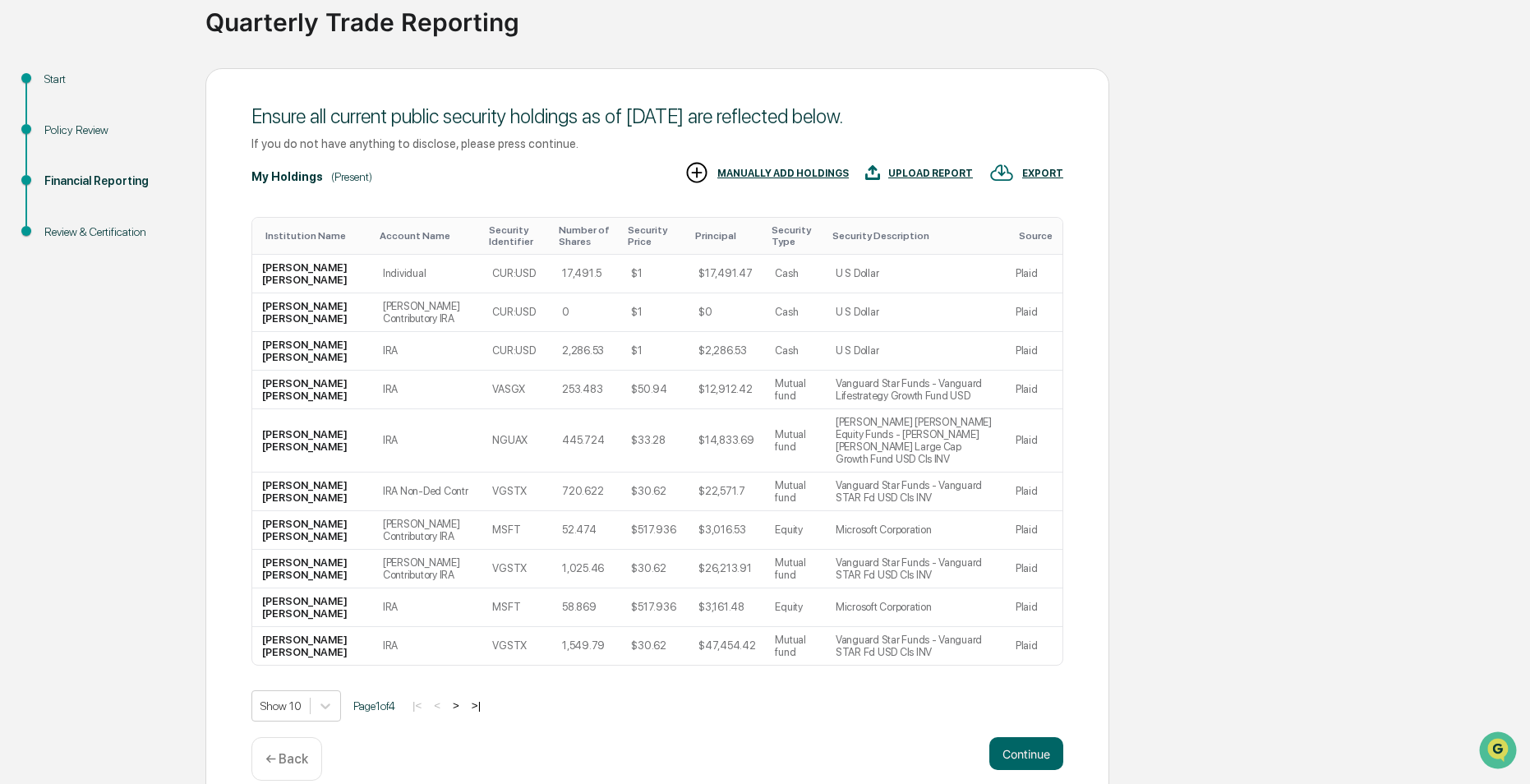
click at [464, 698] on button ">" at bounding box center [456, 705] width 16 height 14
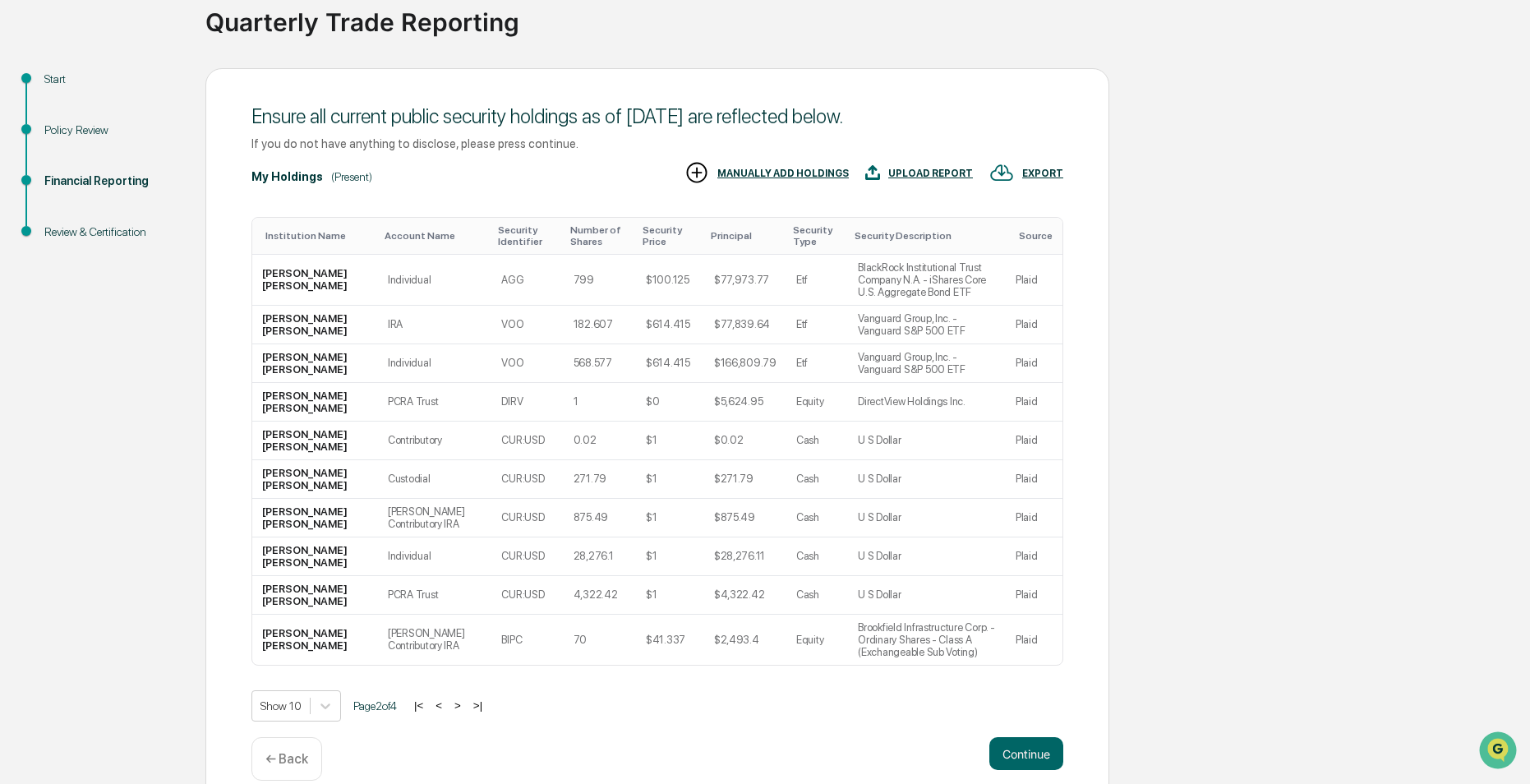
click at [465, 698] on button ">" at bounding box center [457, 705] width 16 height 14
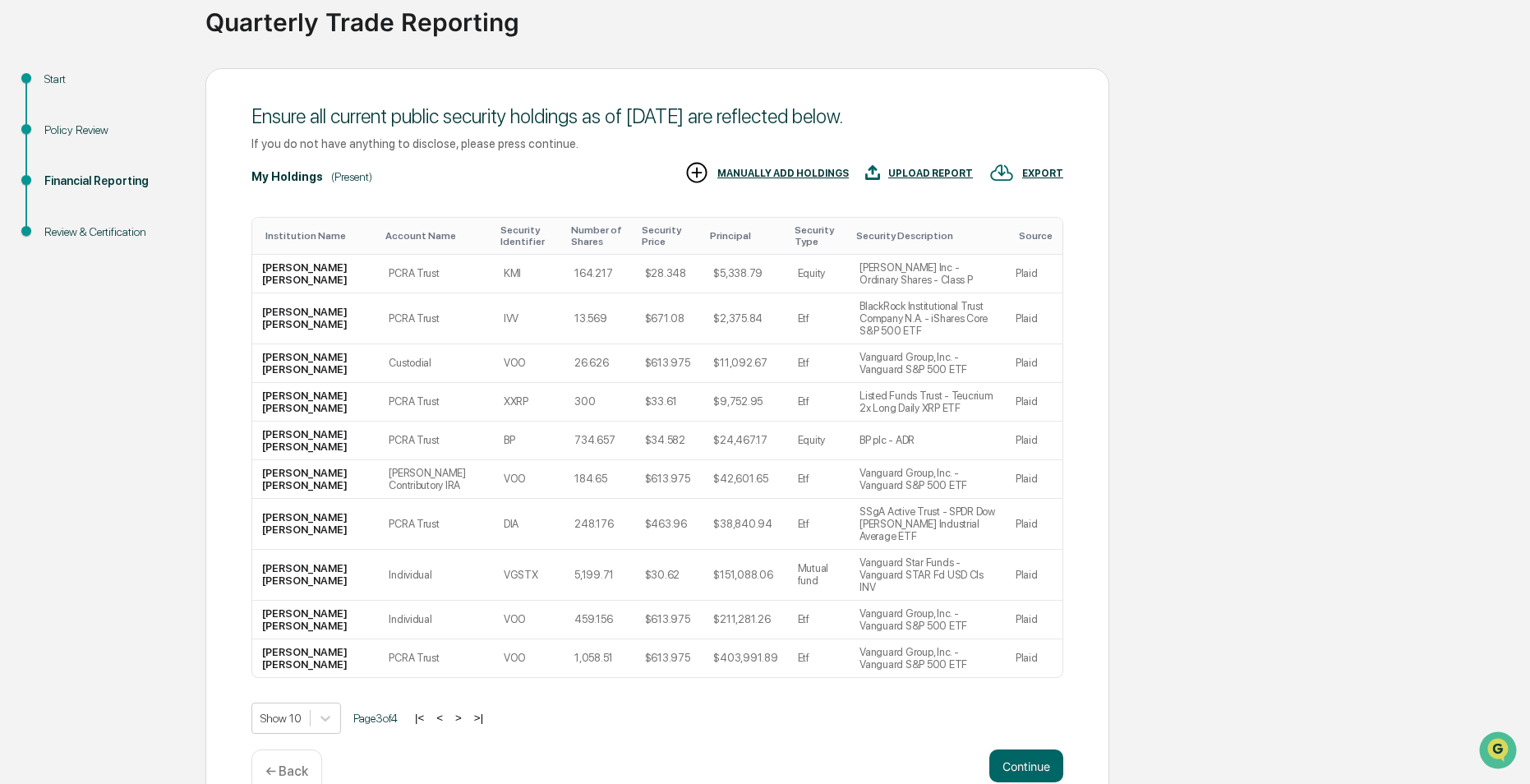
click at [465, 711] on button ">" at bounding box center [458, 717] width 16 height 14
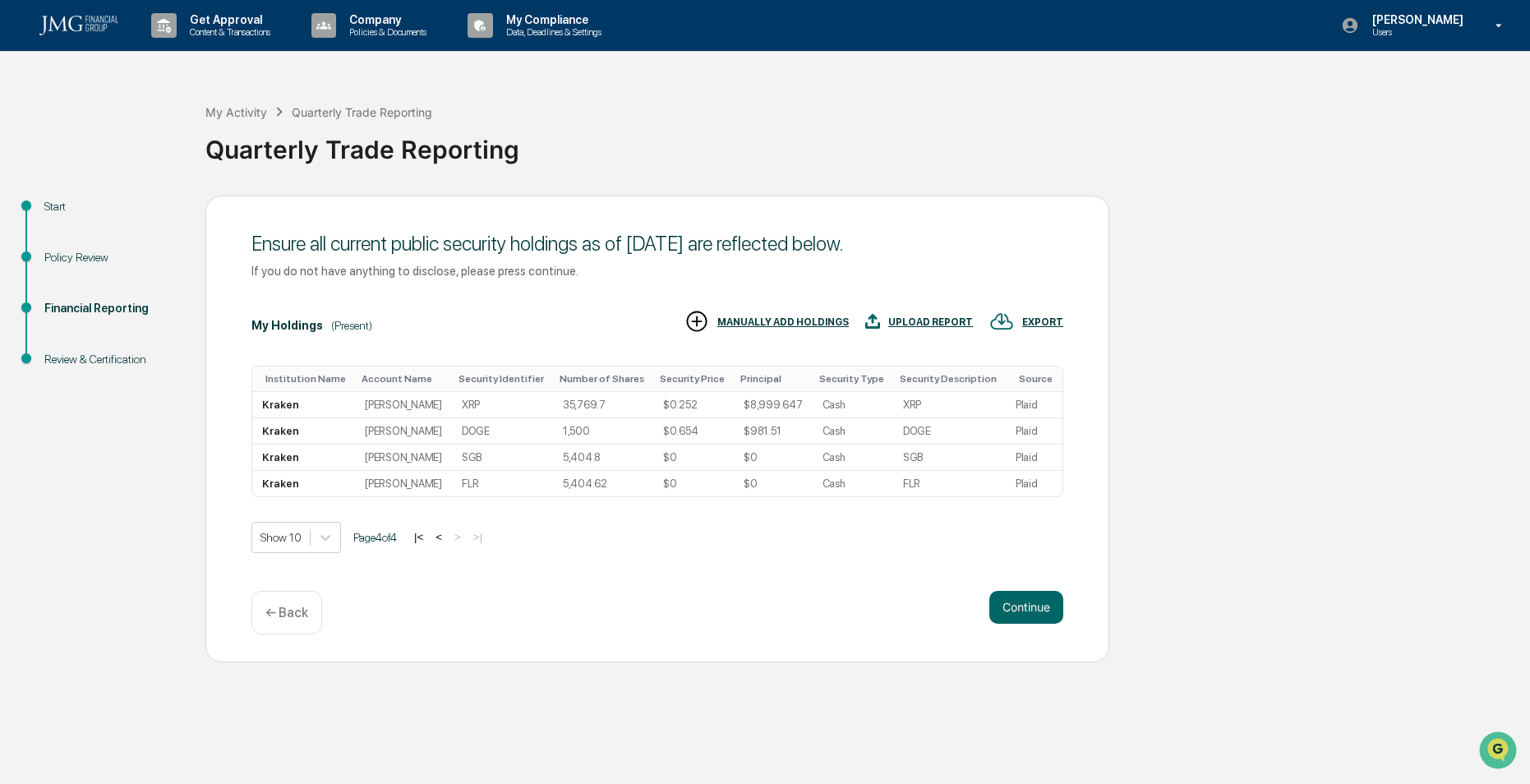
scroll to position [0, 0]
click at [1016, 608] on button "Continue" at bounding box center [1027, 608] width 74 height 33
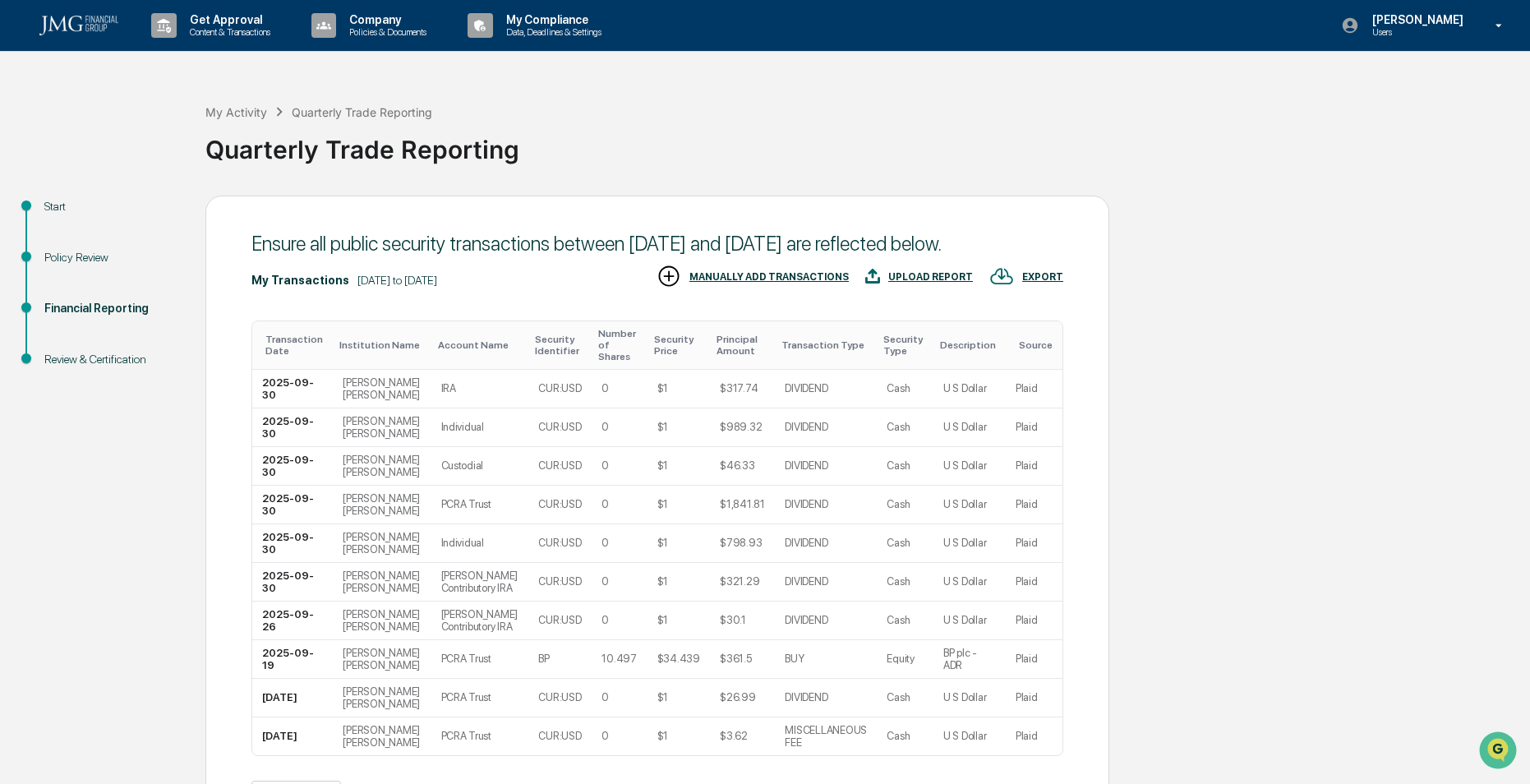
scroll to position [152, 0]
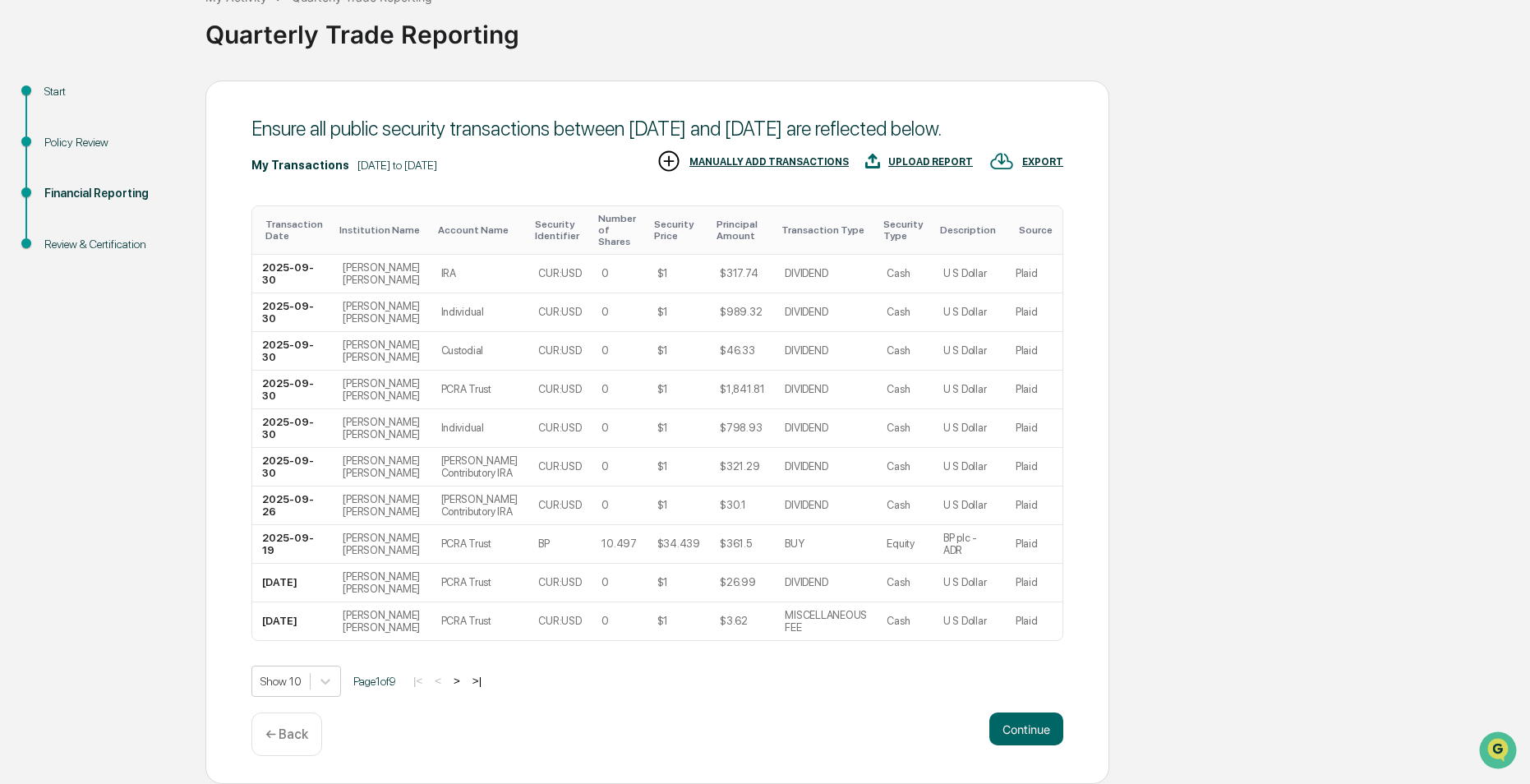
click at [464, 680] on button ">" at bounding box center [456, 681] width 16 height 14
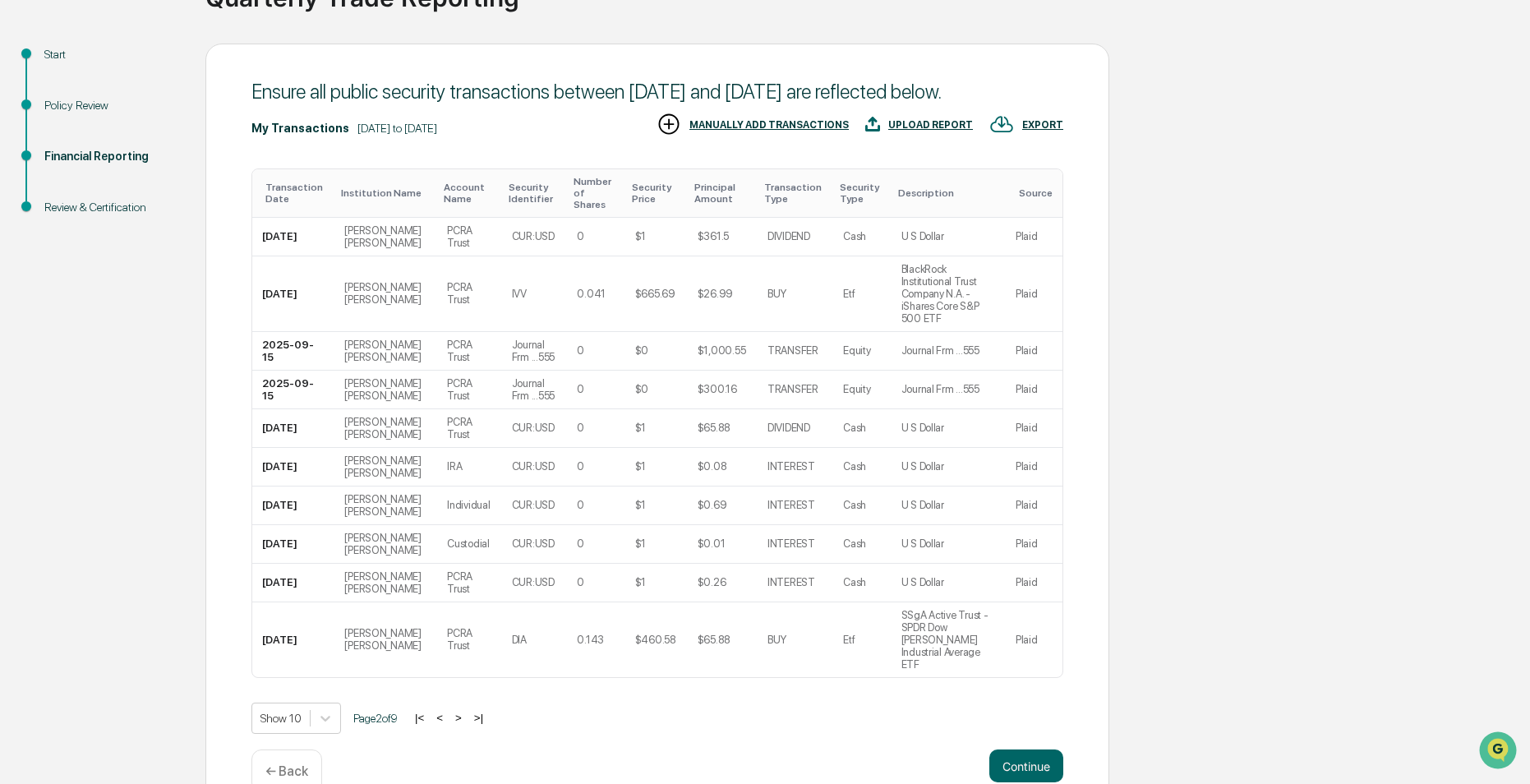
click at [467, 711] on button ">" at bounding box center [458, 717] width 16 height 14
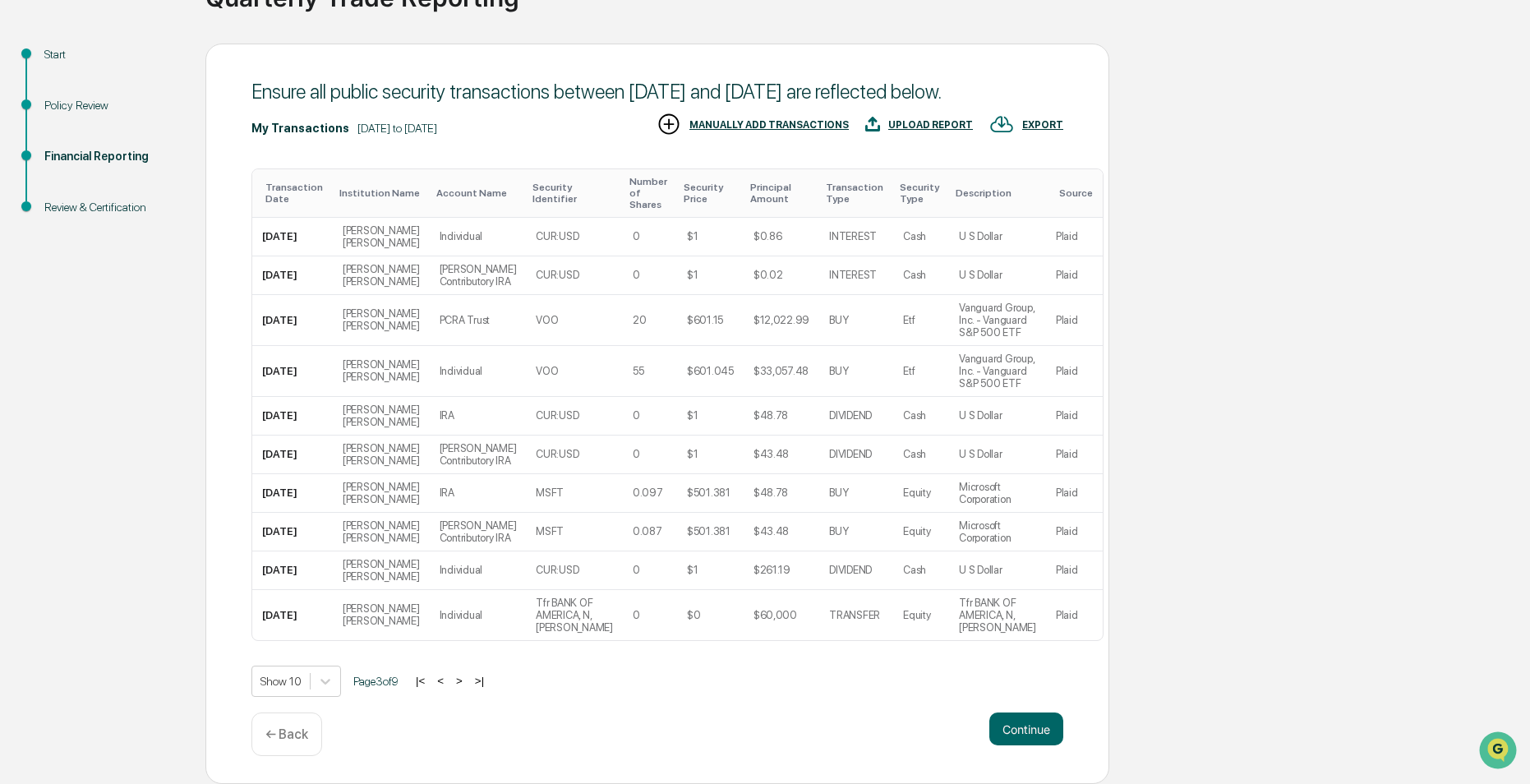
click at [468, 688] on button ">" at bounding box center [459, 681] width 16 height 14
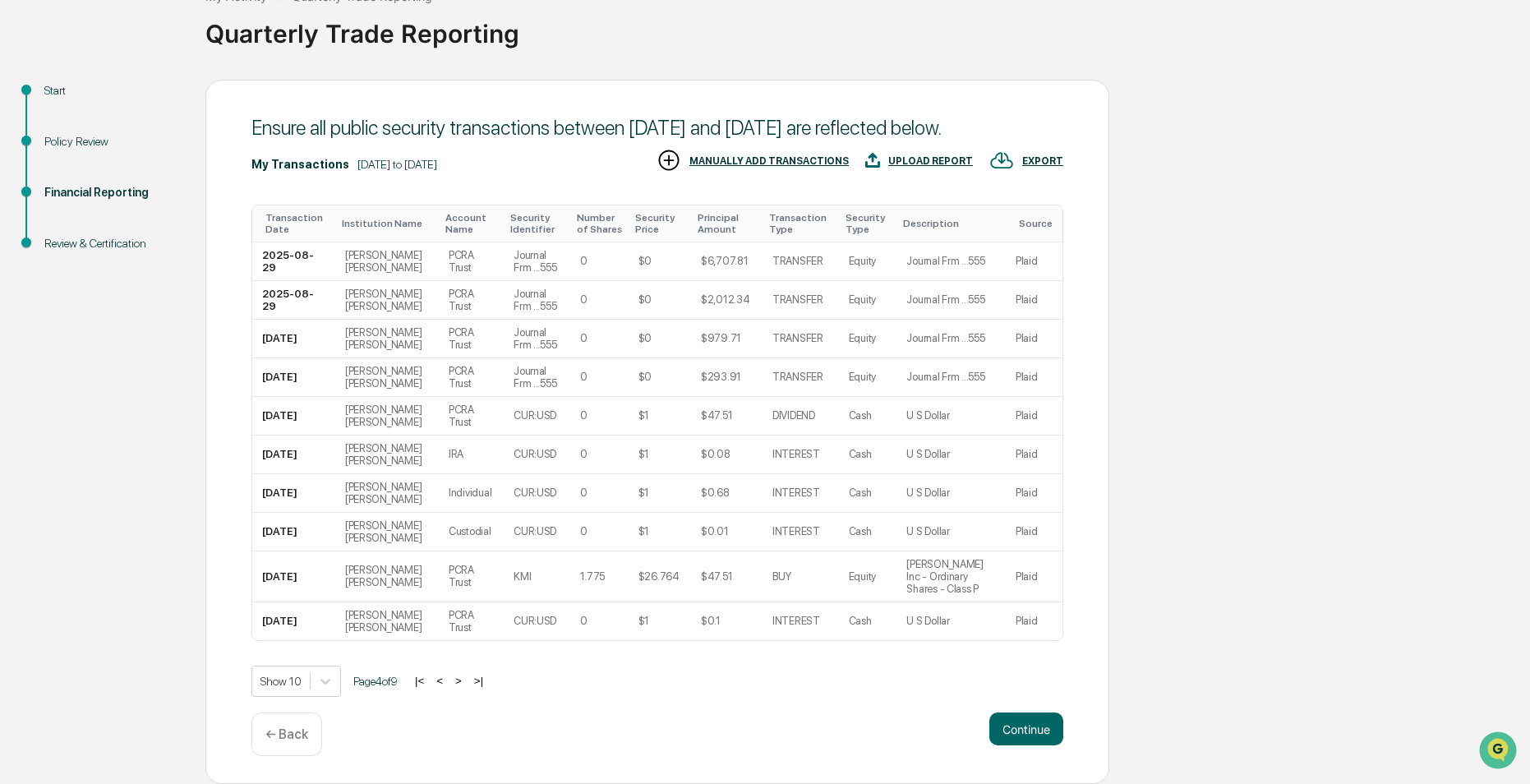
click at [467, 681] on button ">" at bounding box center [458, 681] width 16 height 14
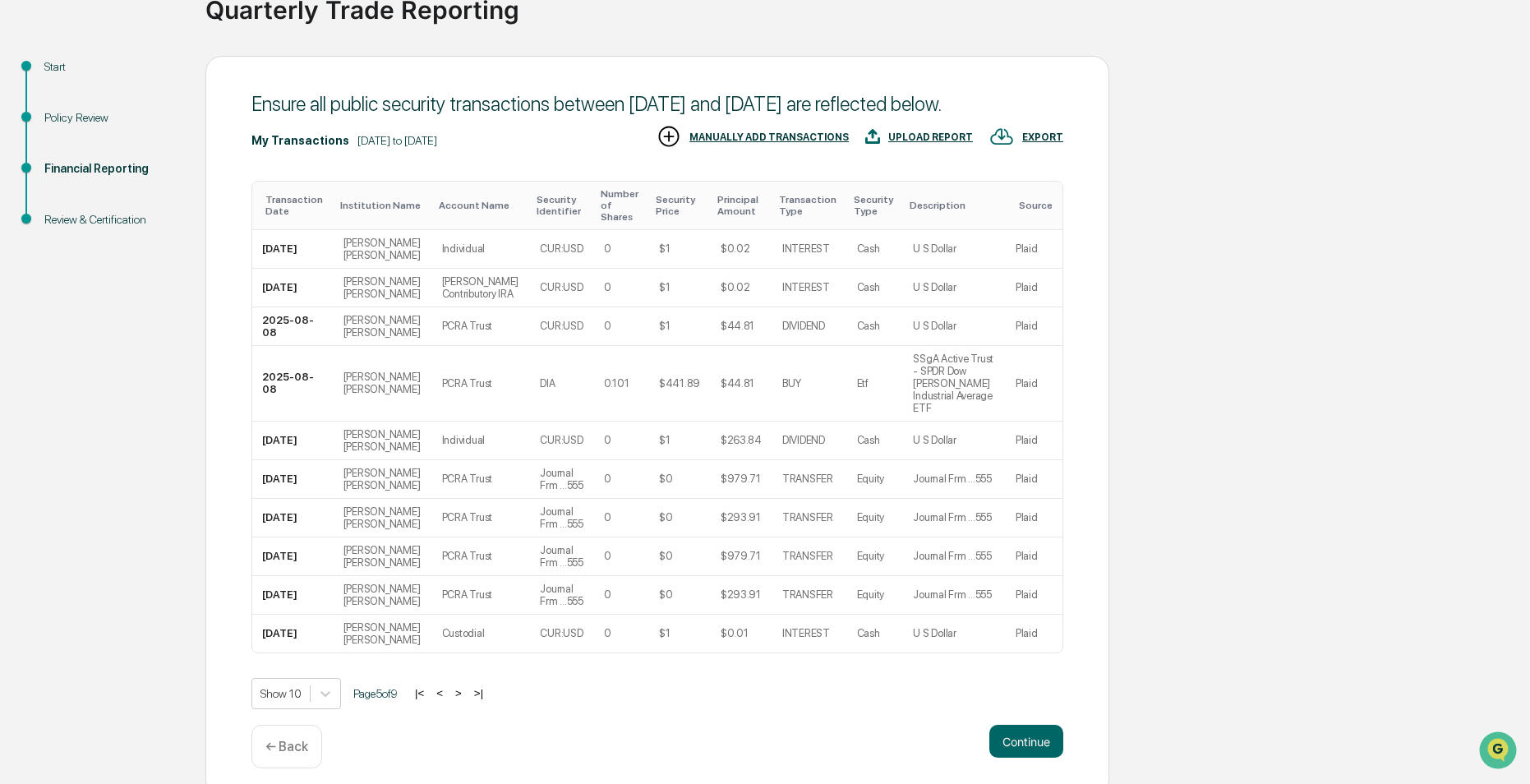
scroll to position [152, 0]
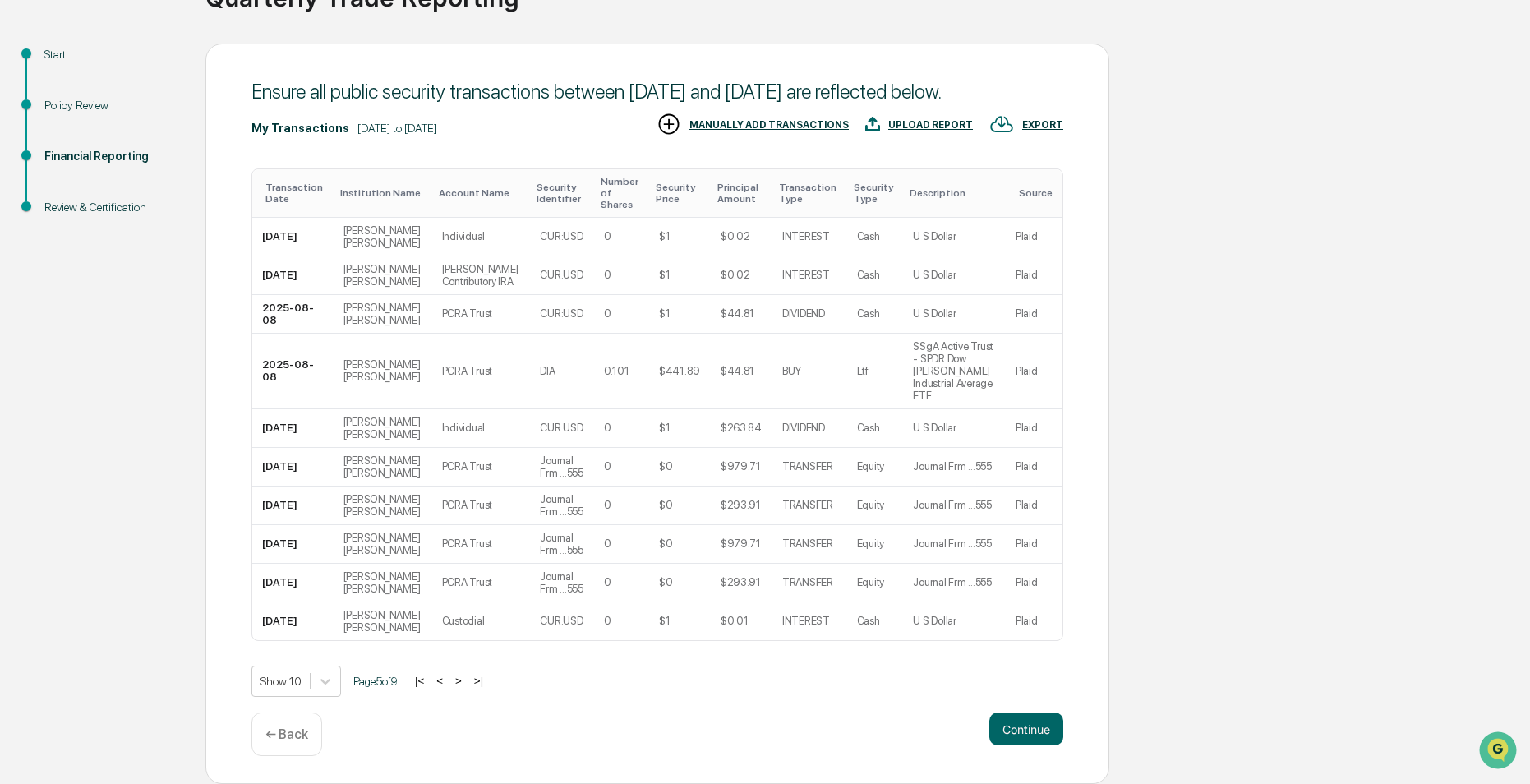
click at [467, 681] on button ">" at bounding box center [458, 681] width 16 height 14
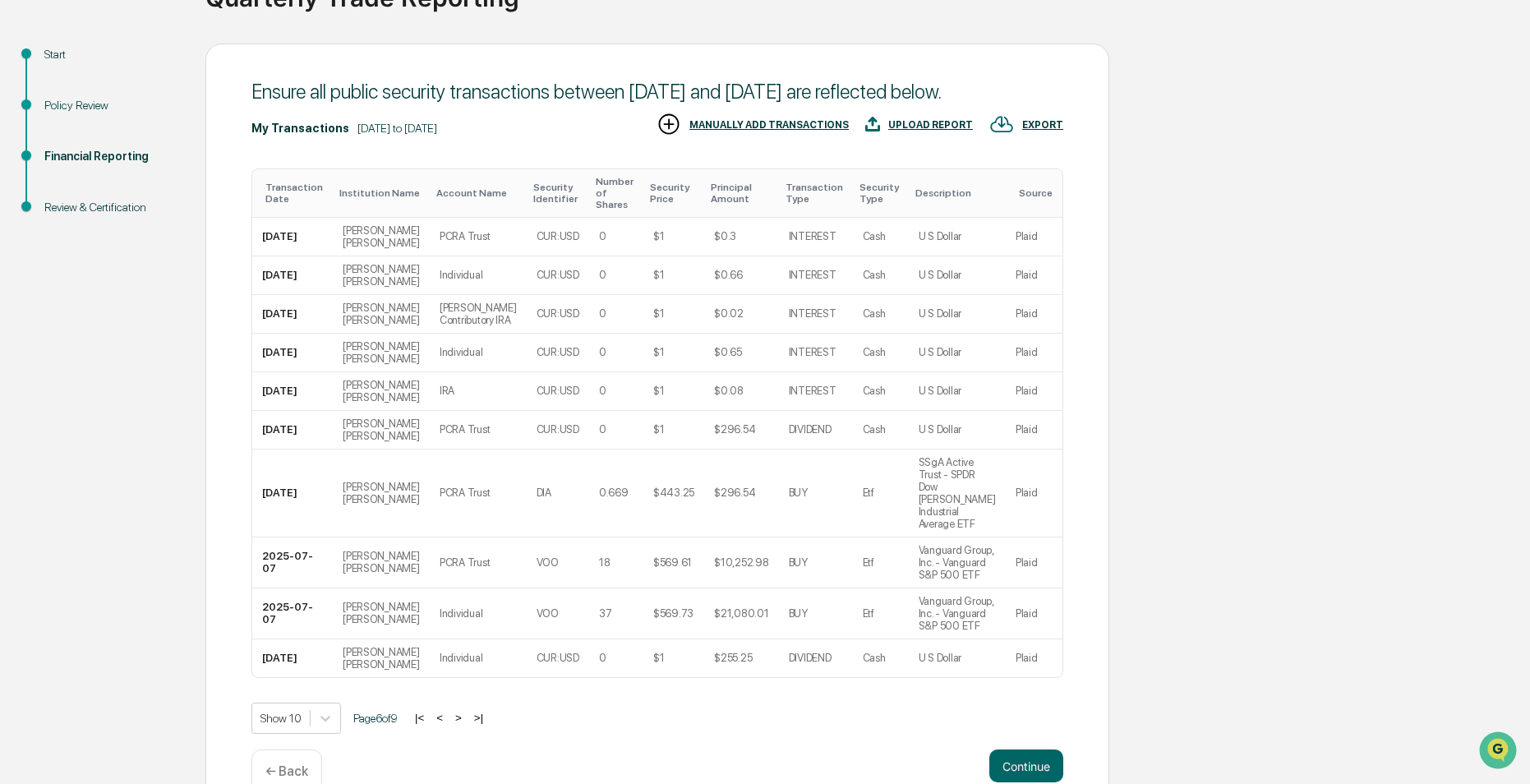
click at [467, 711] on button ">" at bounding box center [458, 717] width 16 height 14
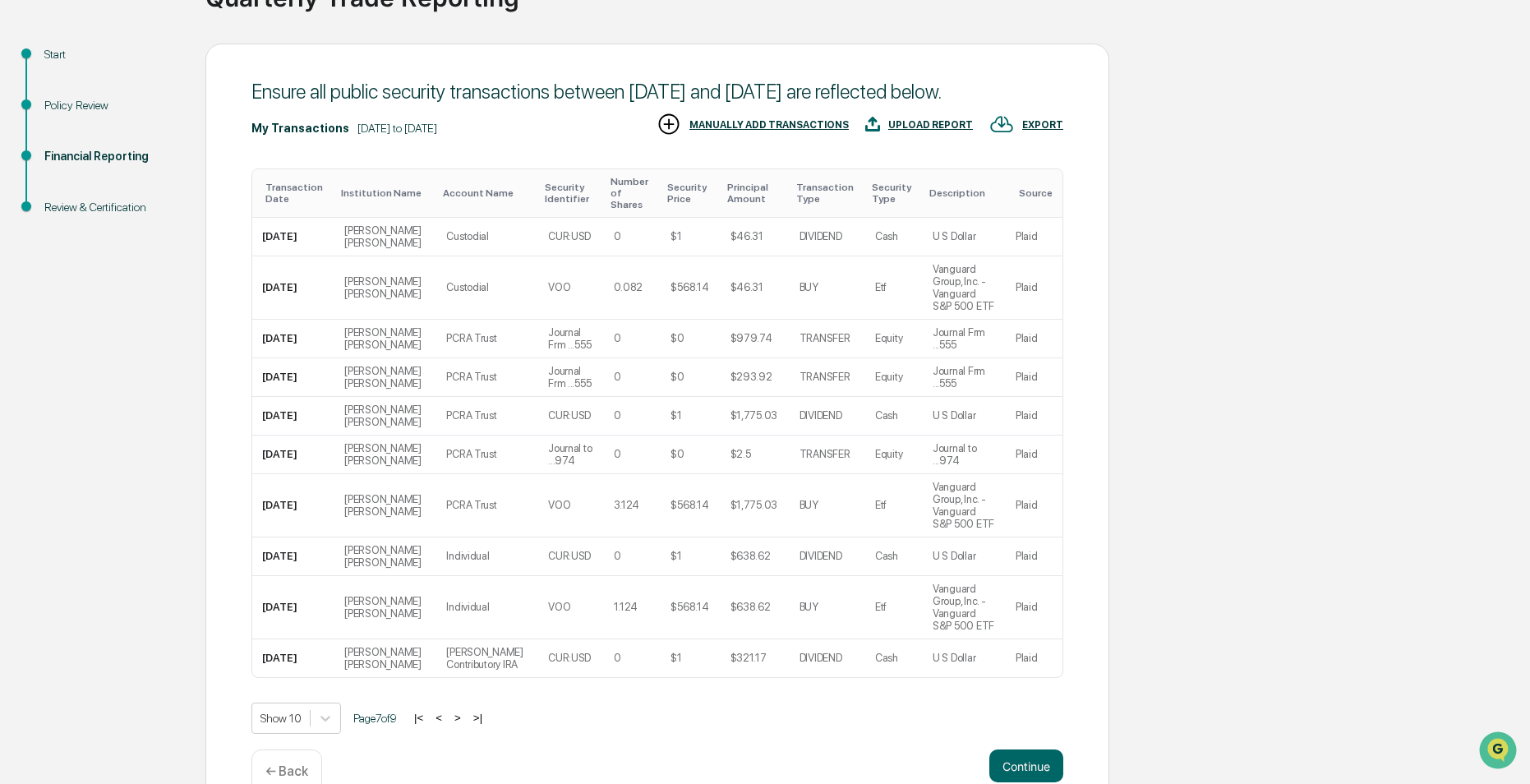
click at [465, 711] on button ">" at bounding box center [457, 717] width 16 height 14
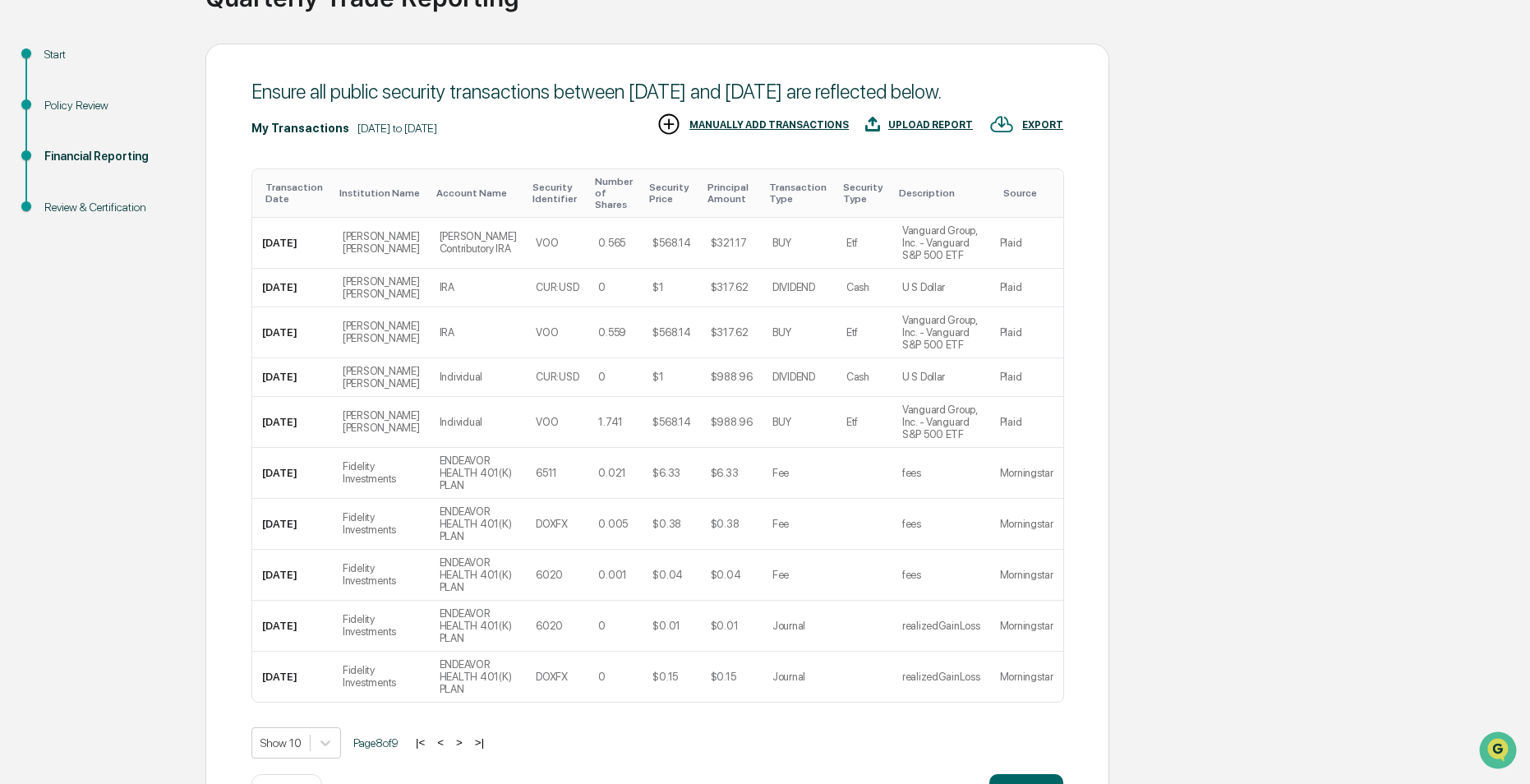
click at [466, 748] on button ">" at bounding box center [459, 743] width 16 height 14
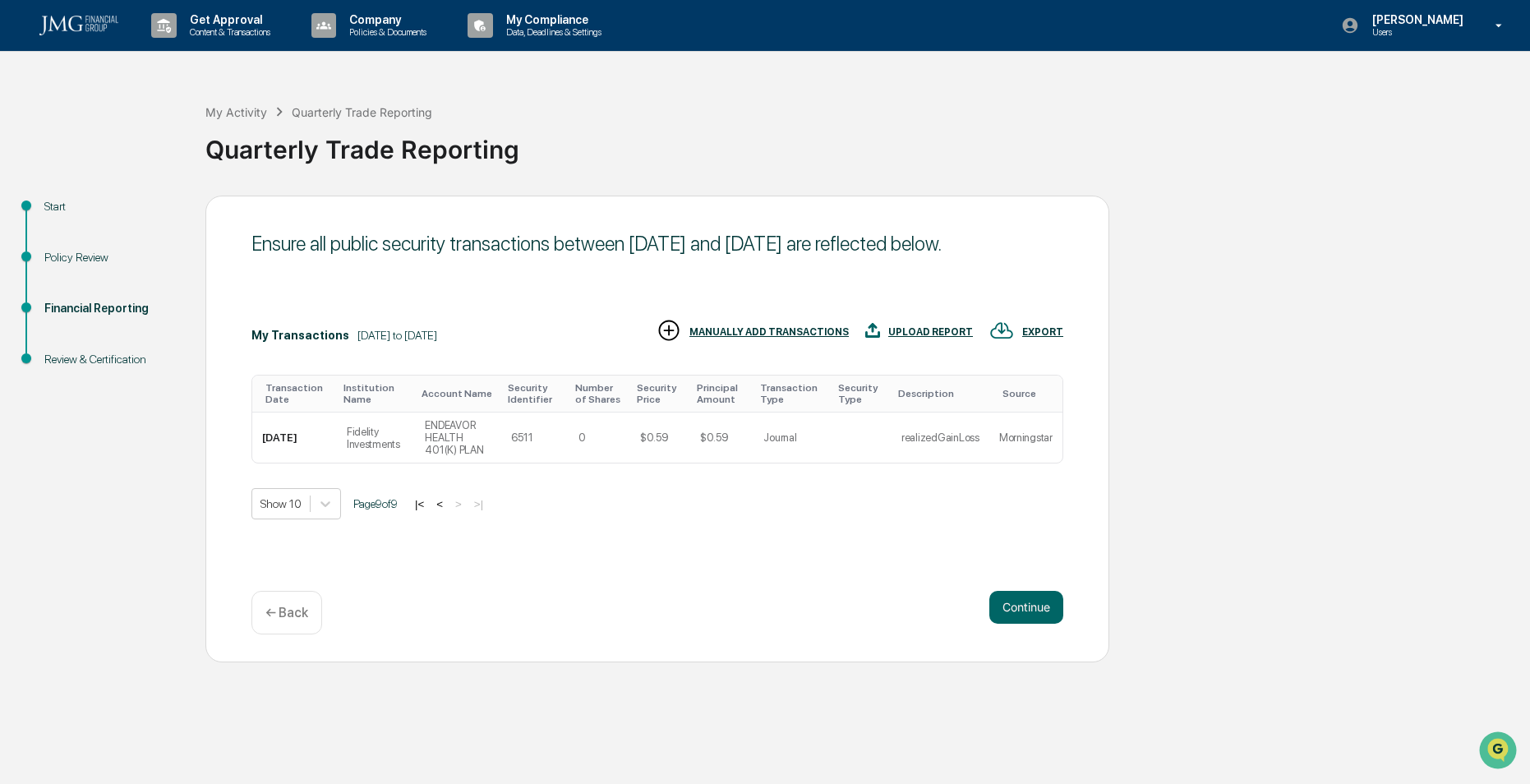
scroll to position [0, 0]
click at [1016, 609] on button "Continue" at bounding box center [1027, 608] width 74 height 33
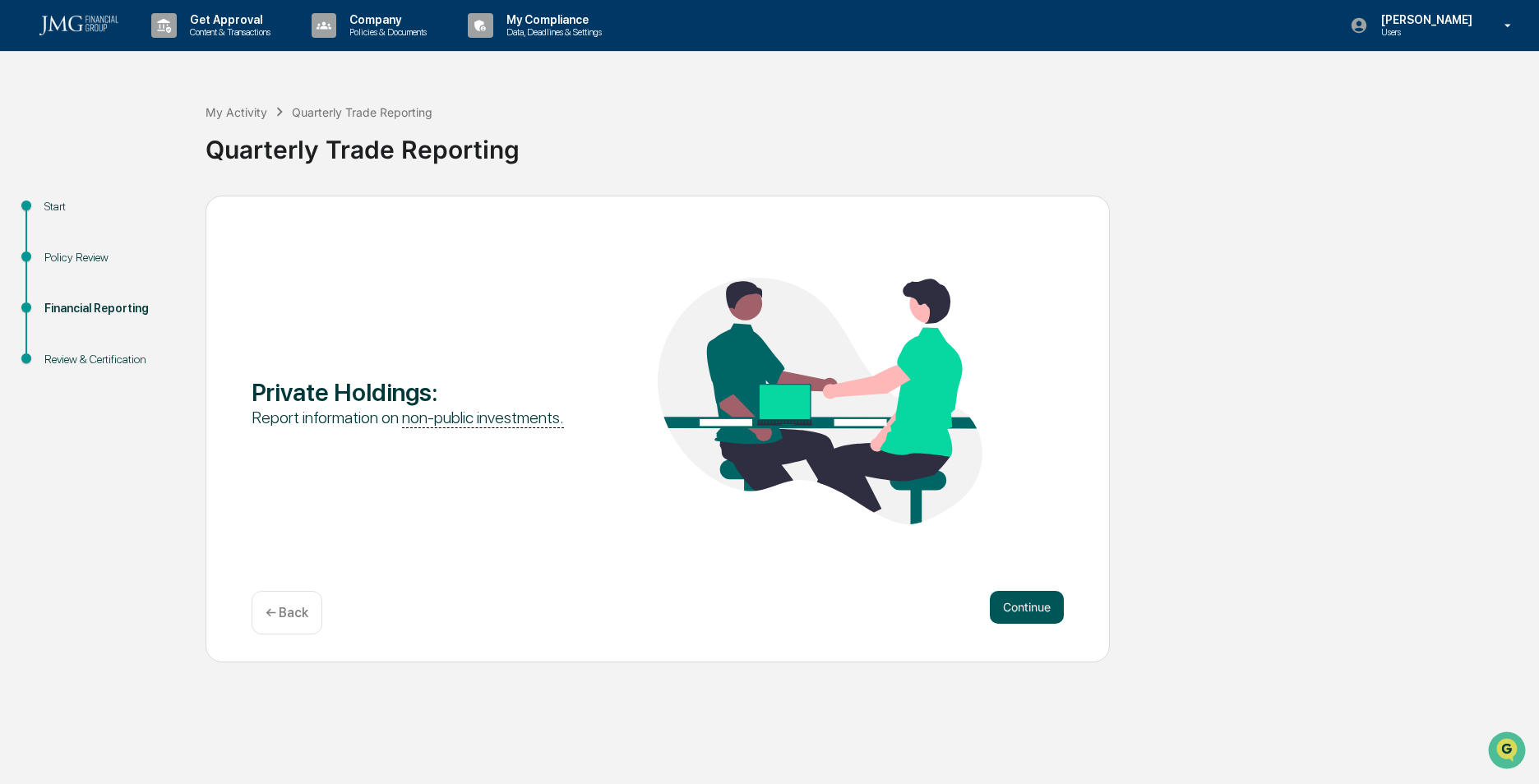
click at [1025, 603] on button "Continue" at bounding box center [1027, 608] width 74 height 33
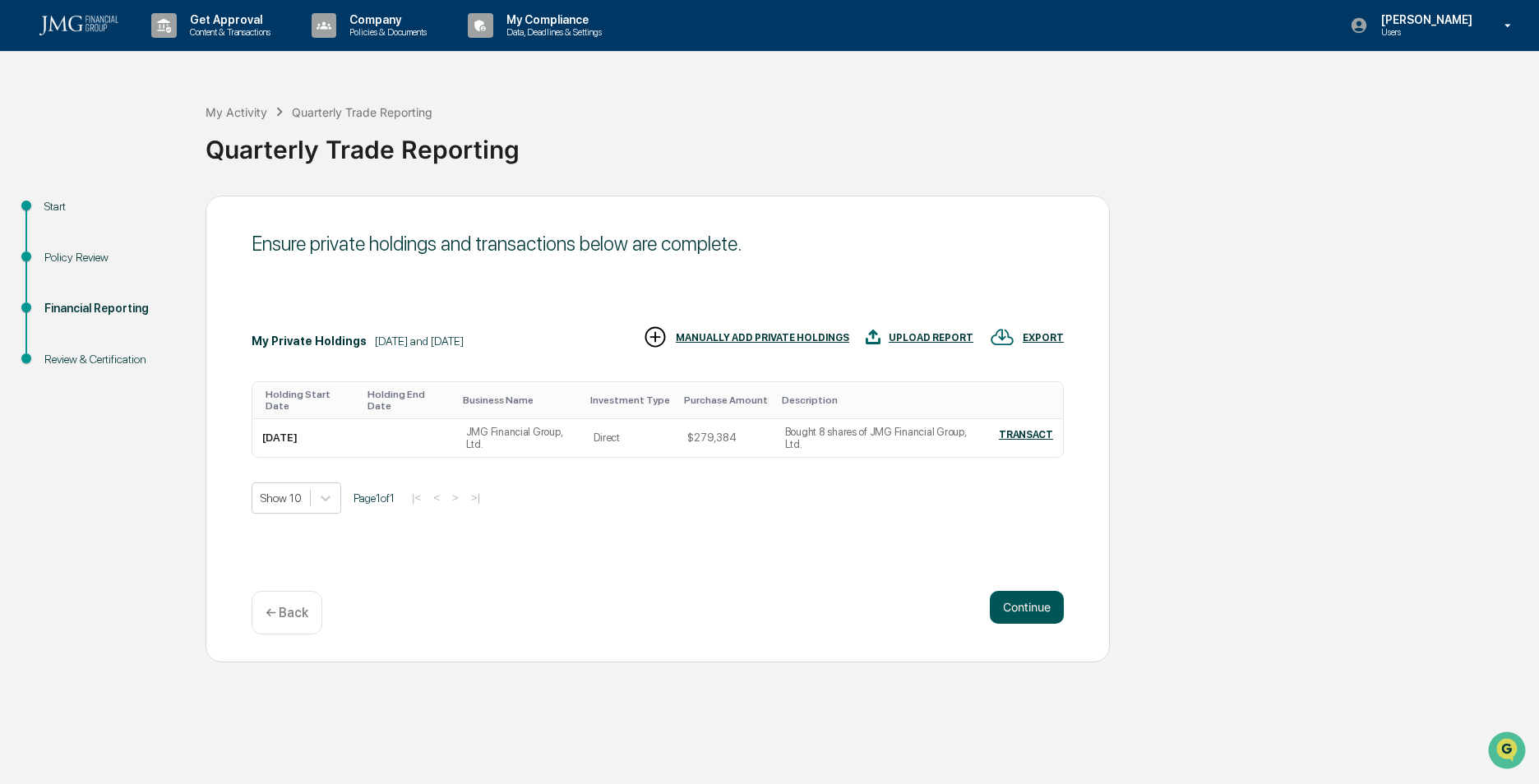
click at [1015, 605] on button "Continue" at bounding box center [1027, 608] width 74 height 33
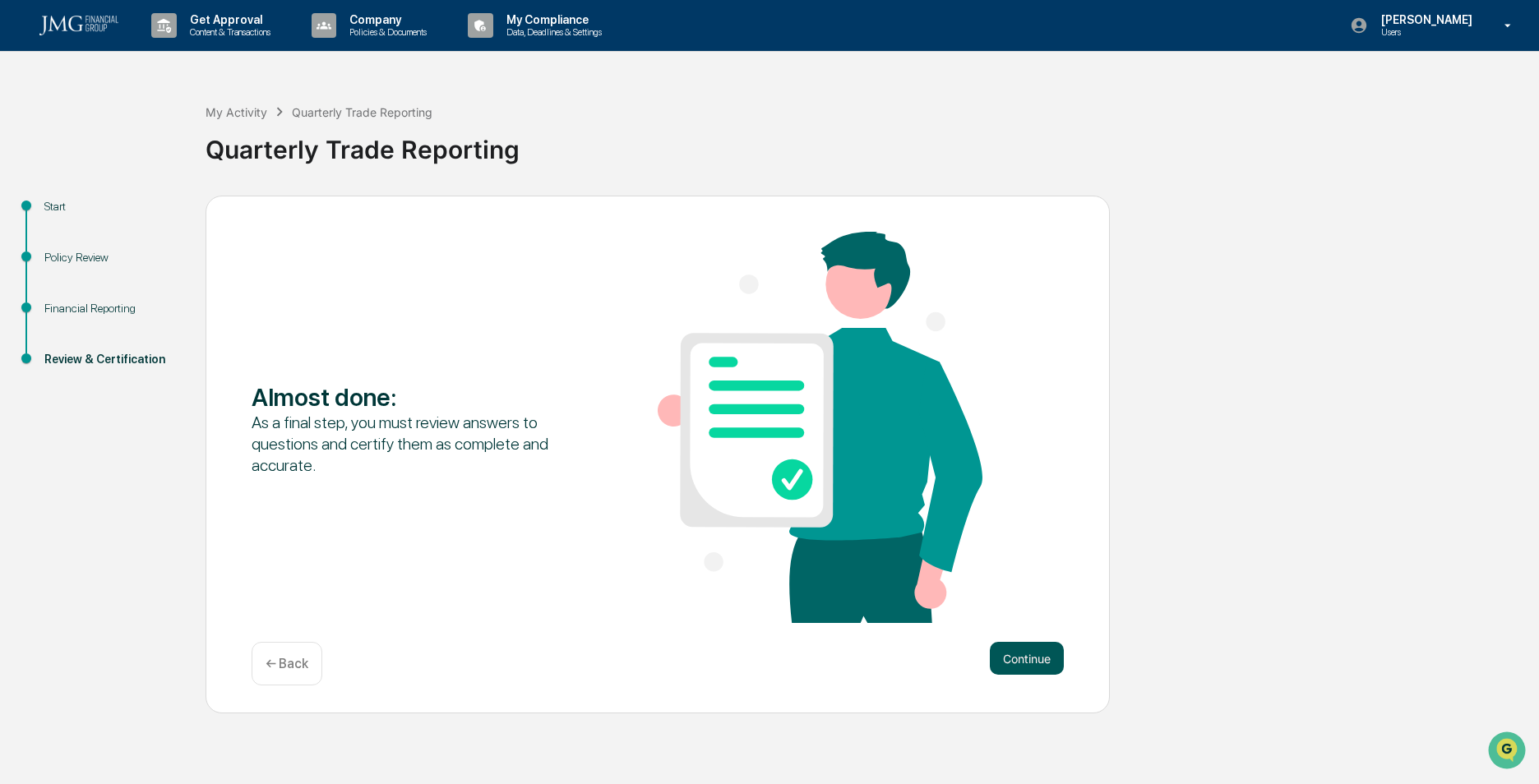
click at [1024, 656] on button "Continue" at bounding box center [1027, 659] width 74 height 33
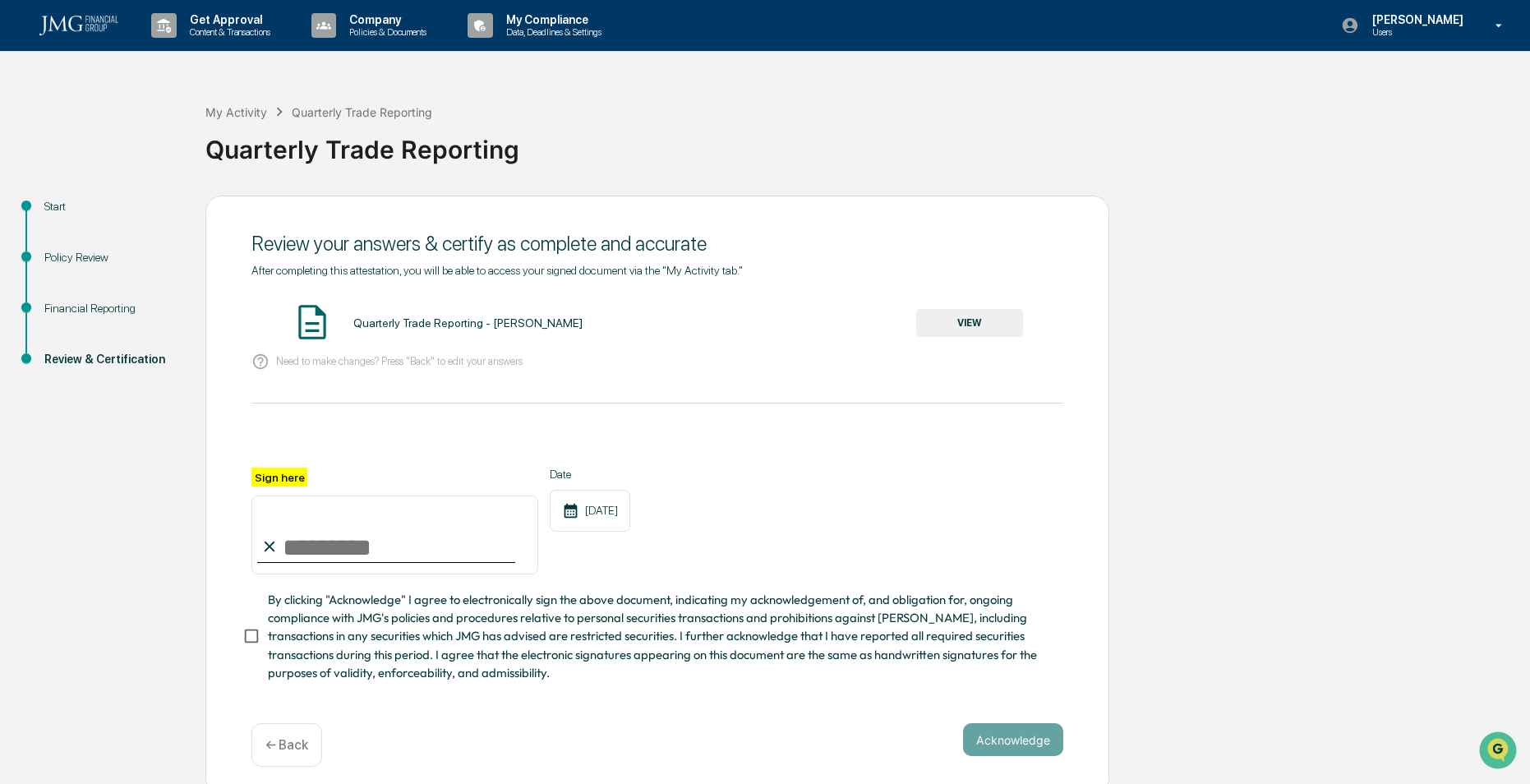
click at [412, 554] on input "Sign here" at bounding box center [395, 534] width 287 height 79
type input "**********"
click at [1006, 743] on button "Acknowledge" at bounding box center [1013, 740] width 100 height 33
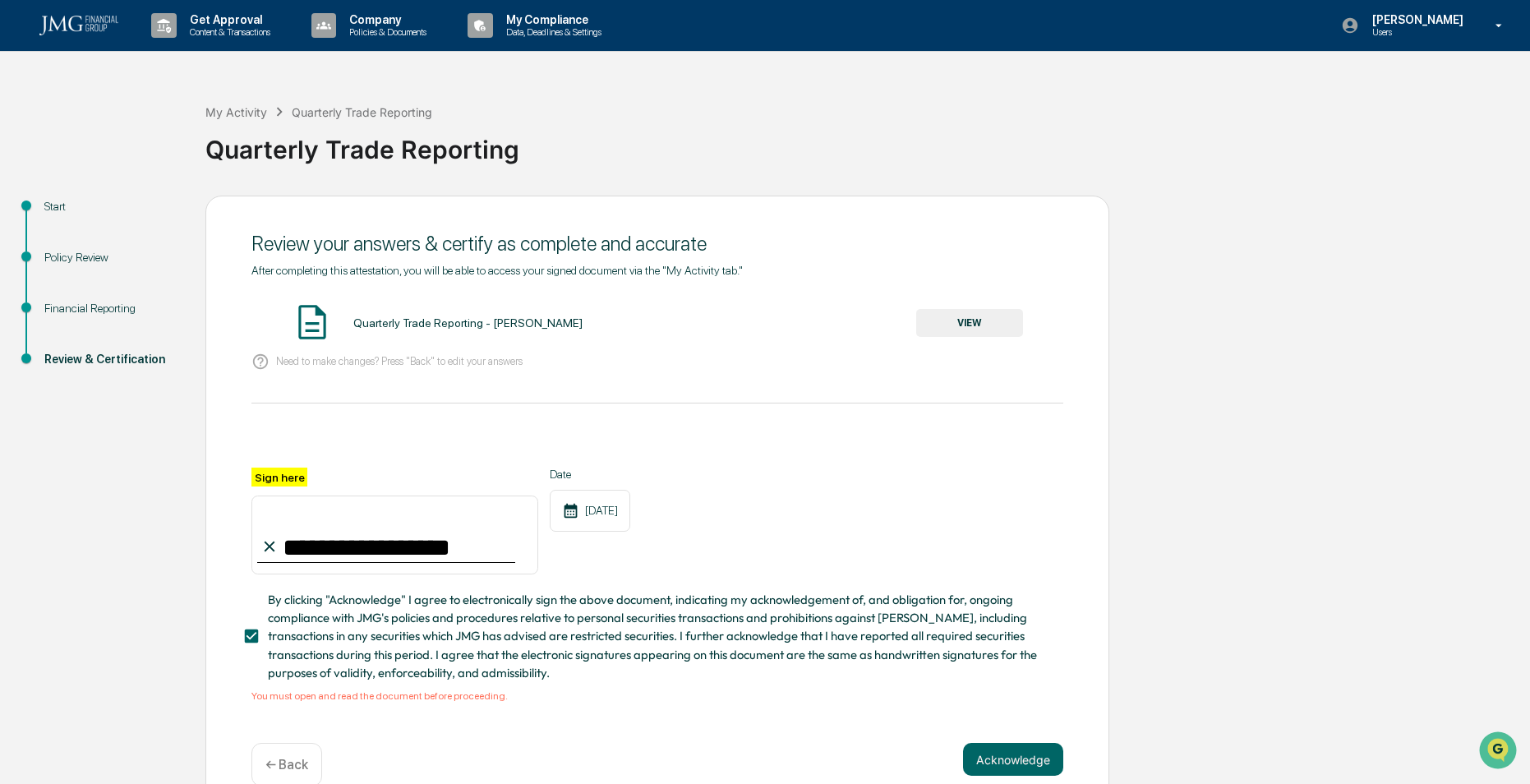
click at [973, 317] on button "VIEW" at bounding box center [970, 322] width 107 height 28
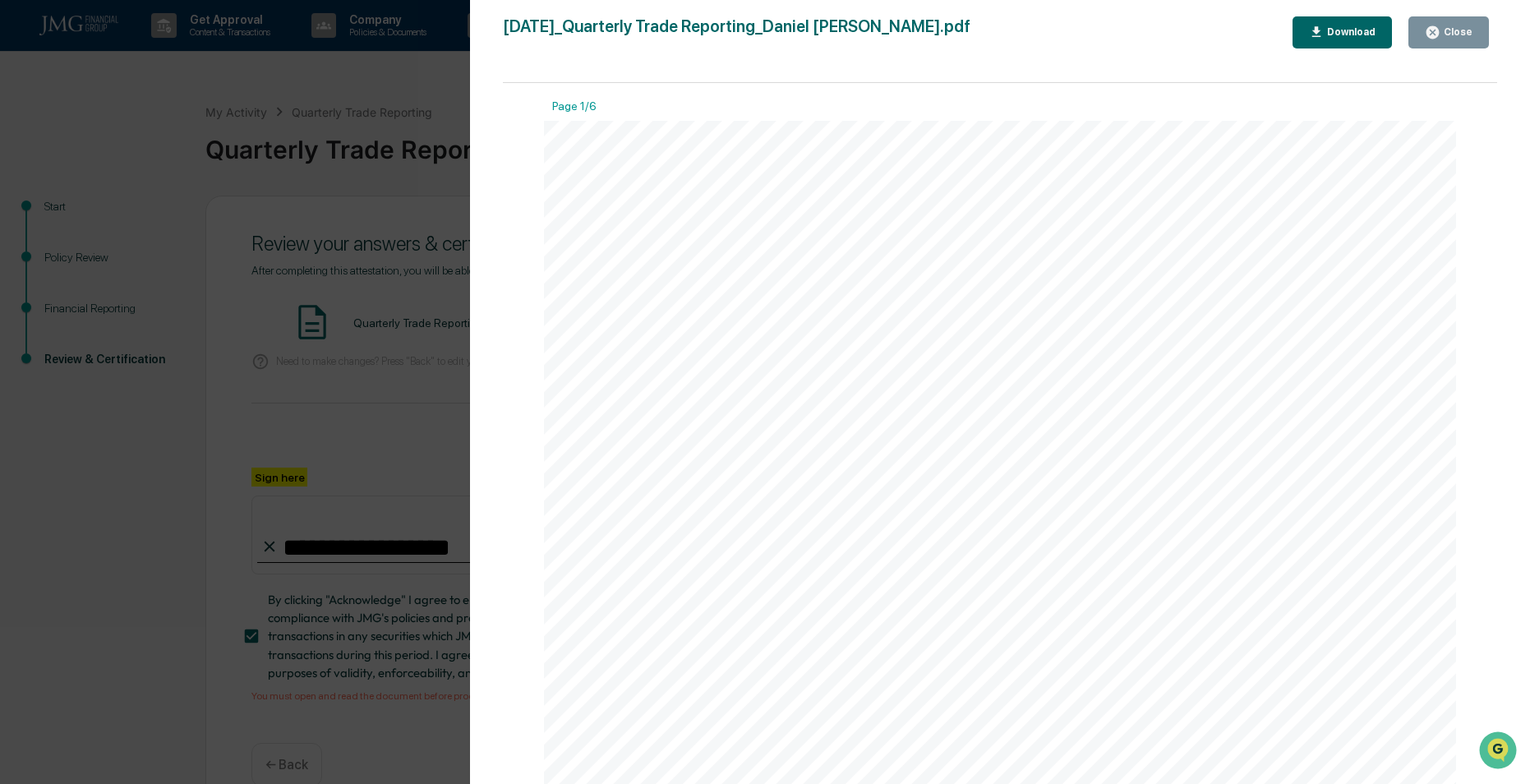
click at [1439, 29] on icon "button" at bounding box center [1432, 32] width 12 height 12
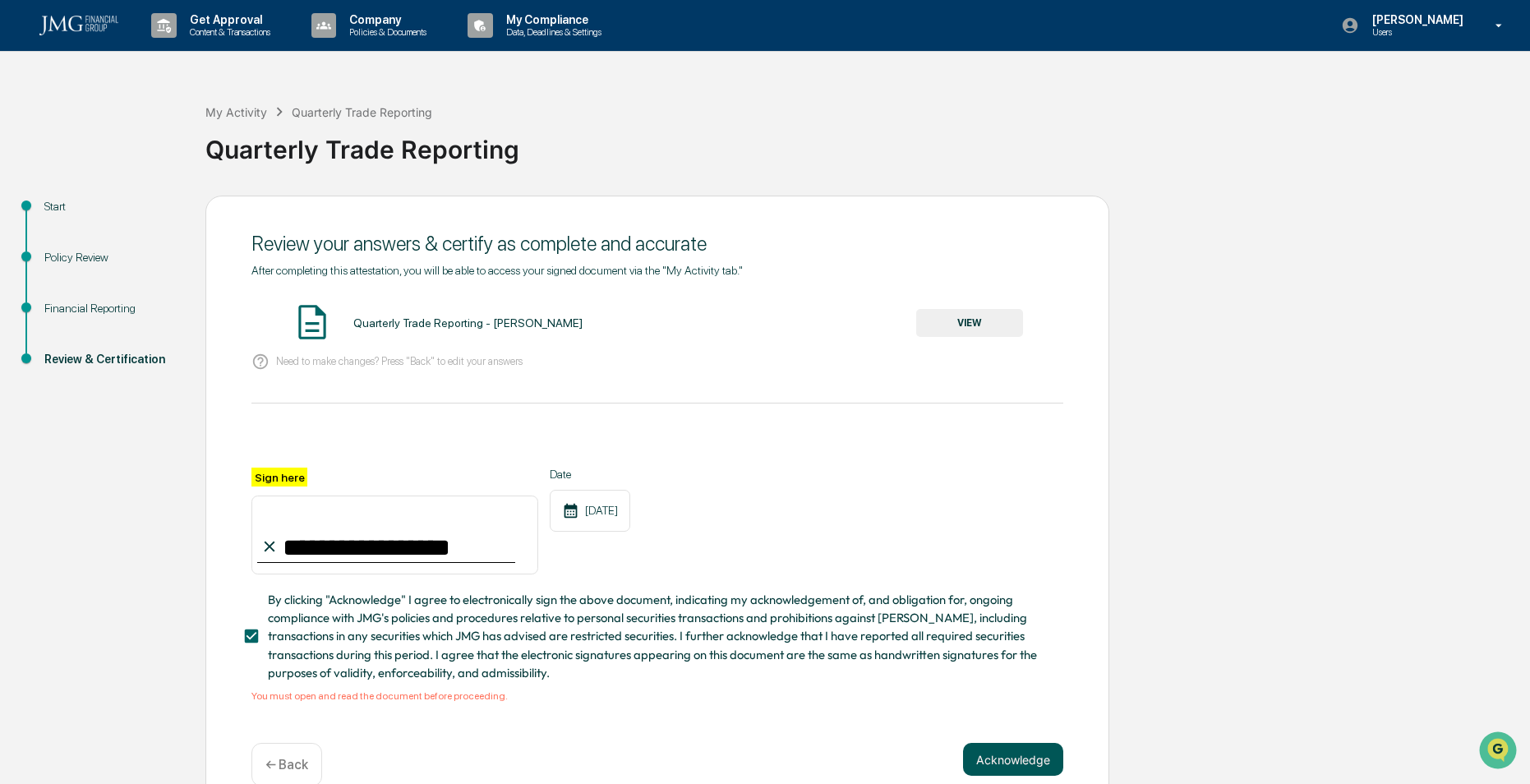
click at [1029, 768] on button "Acknowledge" at bounding box center [1013, 759] width 100 height 33
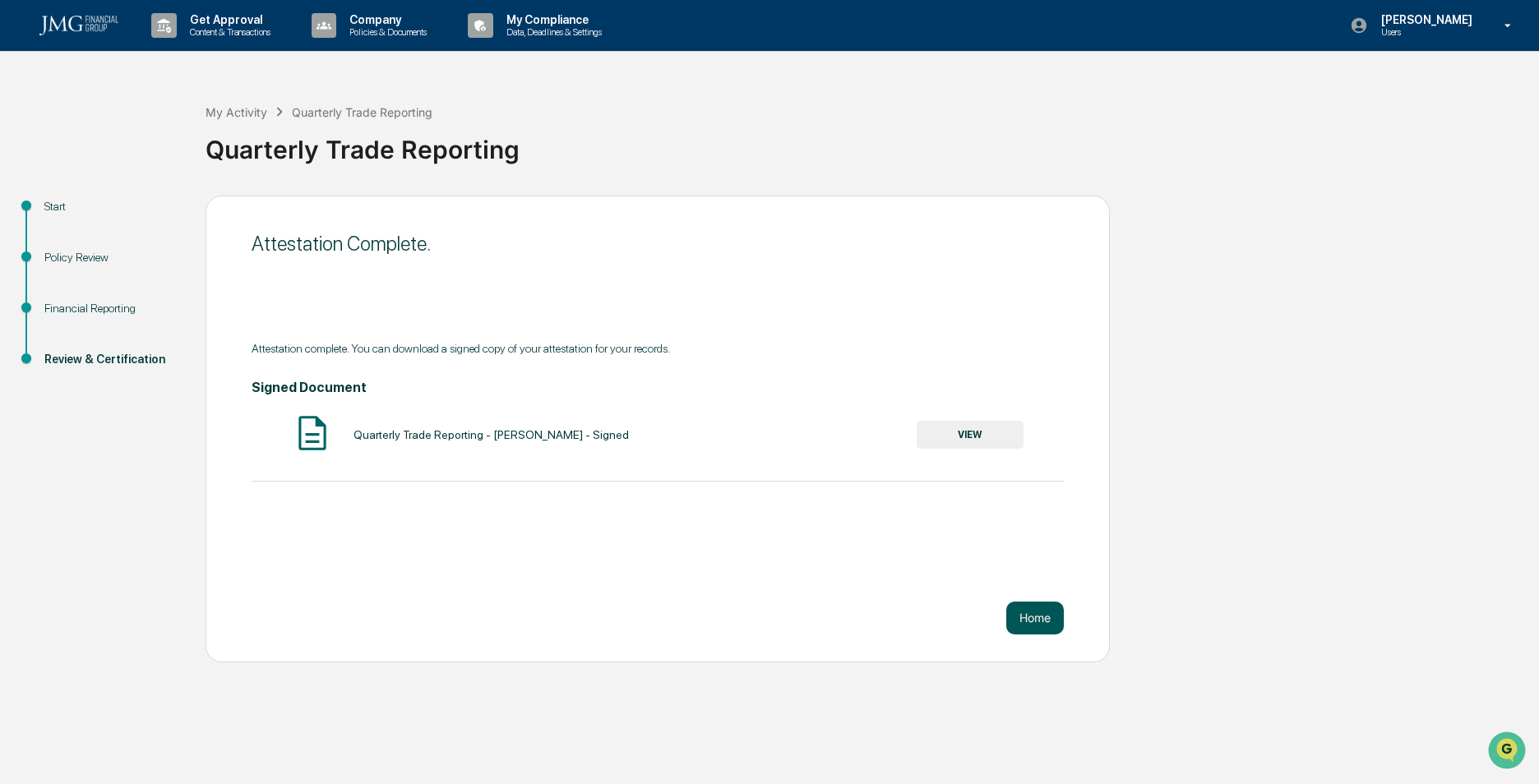
click at [1029, 618] on button "Home" at bounding box center [1035, 618] width 58 height 33
